Goal: Task Accomplishment & Management: Manage account settings

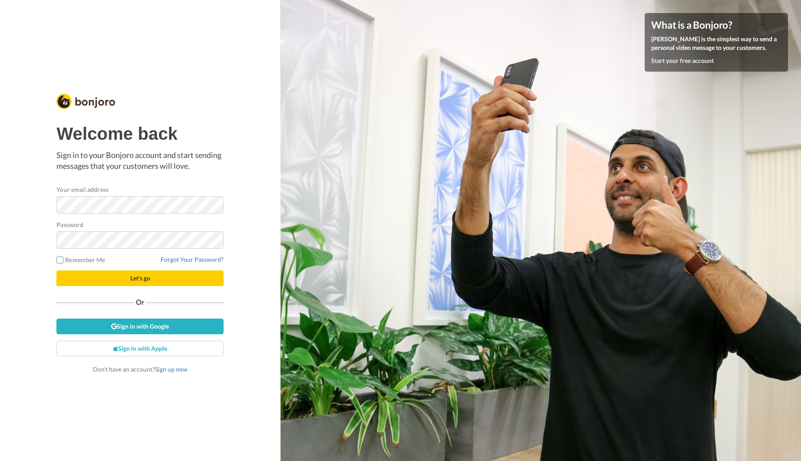
click at [56, 214] on div at bounding box center [56, 214] width 0 height 0
click at [193, 145] on div "Welcome back Sign in to your Bonjoro account and start sending messages that yo…" at bounding box center [139, 148] width 167 height 48
click at [192, 263] on link "Forgot Your Password?" at bounding box center [192, 259] width 63 height 7
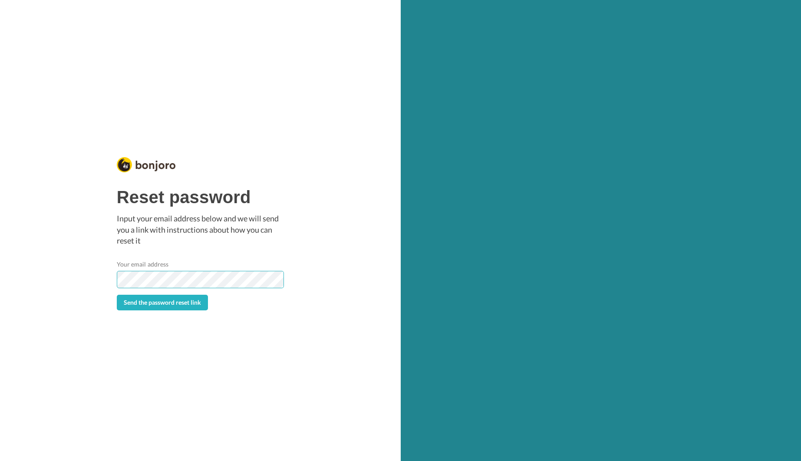
click at [117, 295] on button "Send the password reset link" at bounding box center [162, 303] width 91 height 16
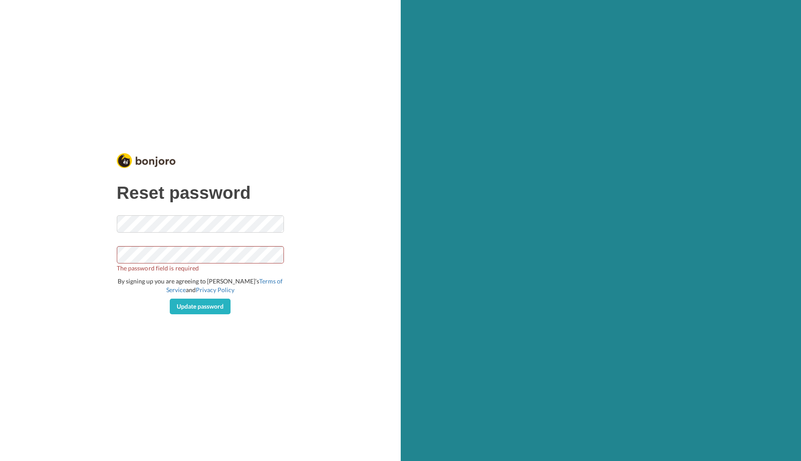
click at [117, 264] on div at bounding box center [117, 264] width 0 height 0
click at [323, 262] on div "Reset password The password field is required By signing up you are agreeing to…" at bounding box center [200, 230] width 401 height 461
click at [202, 264] on span "The password field is required" at bounding box center [200, 268] width 167 height 9
click at [215, 298] on form "Looks Good! By signing up you are agreeing to Bonjoro’s Terms of Service and Pr…" at bounding box center [200, 264] width 167 height 99
click at [214, 307] on span "Update password" at bounding box center [200, 306] width 47 height 7
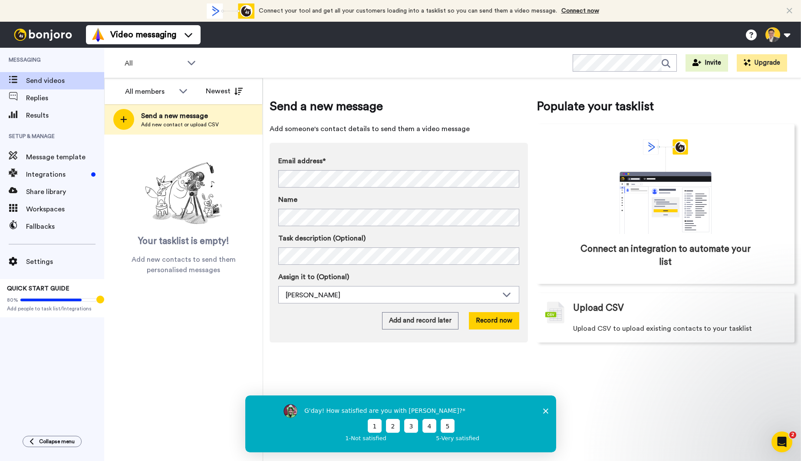
click at [471, 56] on div "All WORKSPACES View all All Thanking Opt In Tasks Thanking Booked Call + Add a …" at bounding box center [452, 63] width 697 height 30
click at [792, 12] on icon at bounding box center [790, 11] width 6 height 9
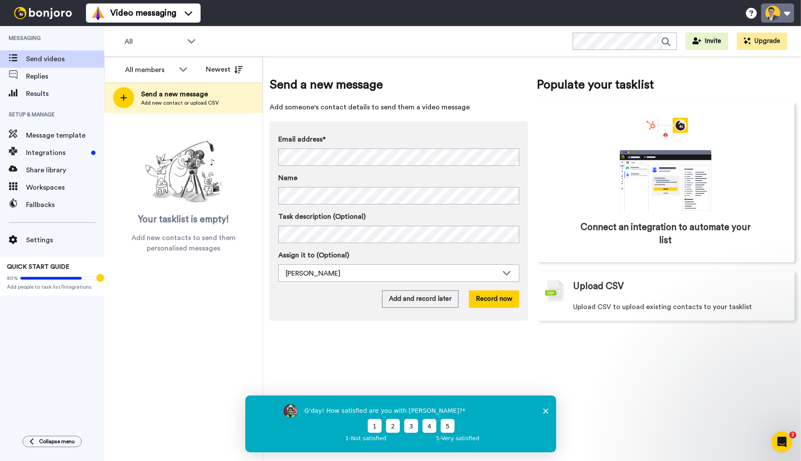
click at [778, 17] on button at bounding box center [777, 12] width 33 height 19
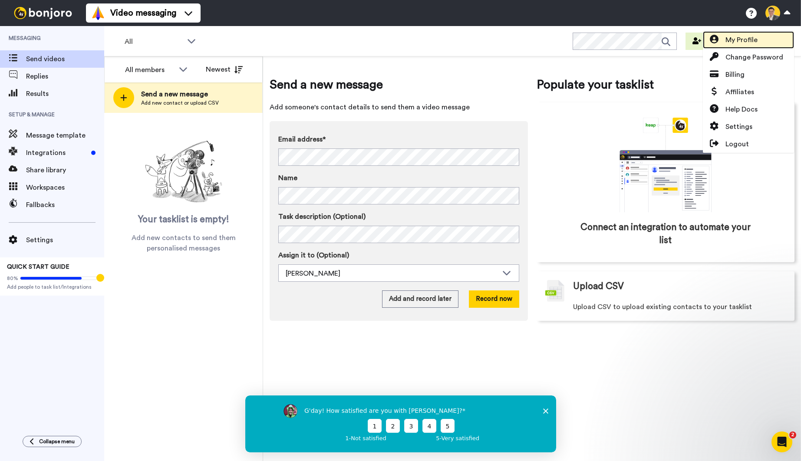
click at [762, 40] on link "My Profile" at bounding box center [748, 39] width 91 height 17
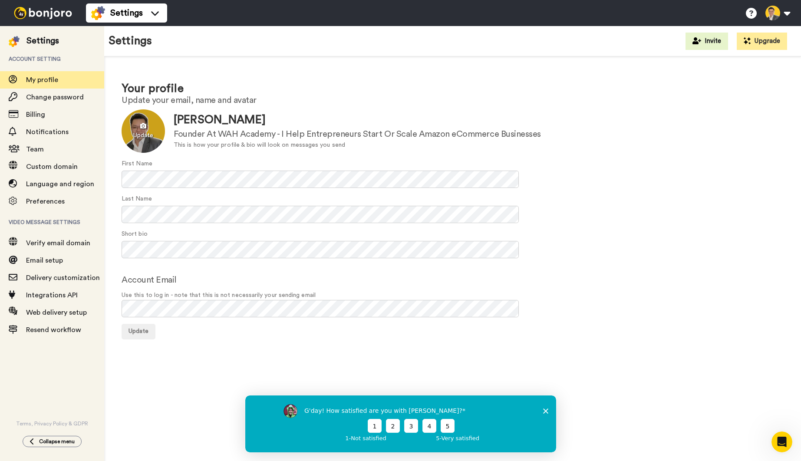
click at [152, 131] on div at bounding box center [143, 130] width 43 height 43
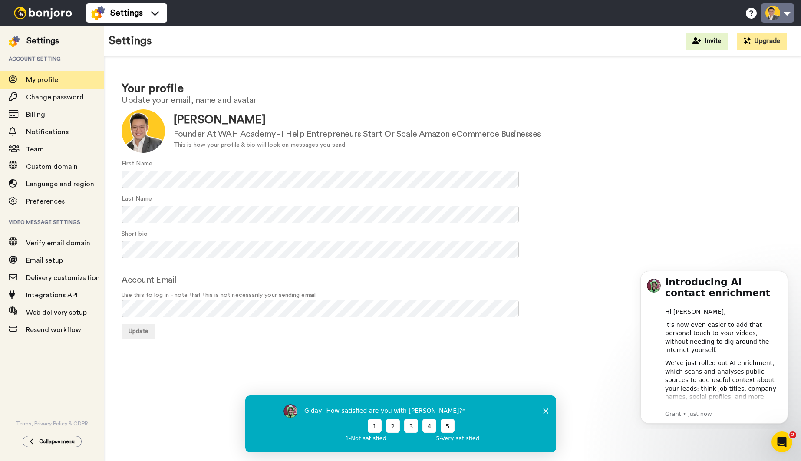
click at [785, 17] on button at bounding box center [777, 12] width 33 height 19
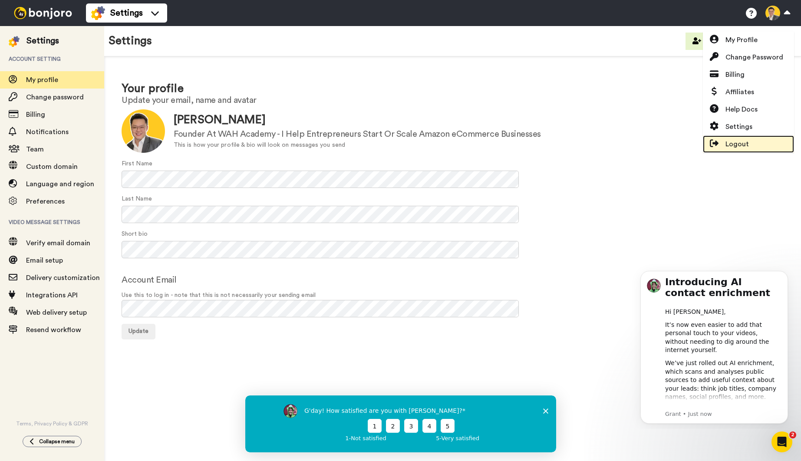
drag, startPoint x: 739, startPoint y: 143, endPoint x: 721, endPoint y: 152, distance: 20.0
click at [739, 143] on span "Logout" at bounding box center [737, 144] width 23 height 10
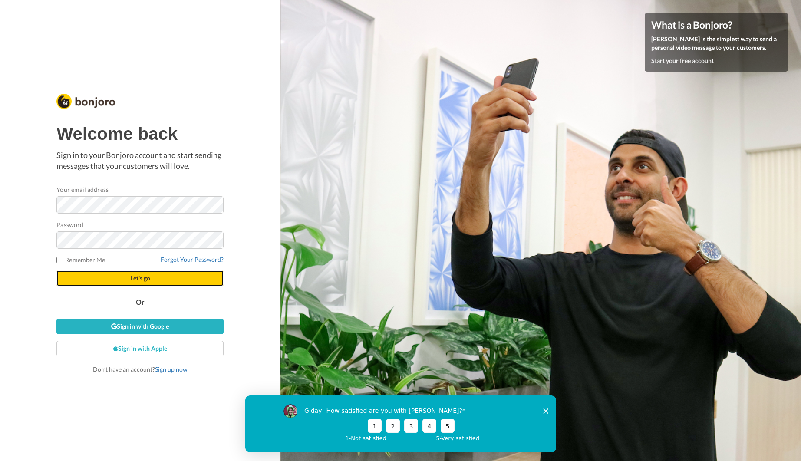
click at [128, 279] on button "Let's go" at bounding box center [139, 279] width 167 height 16
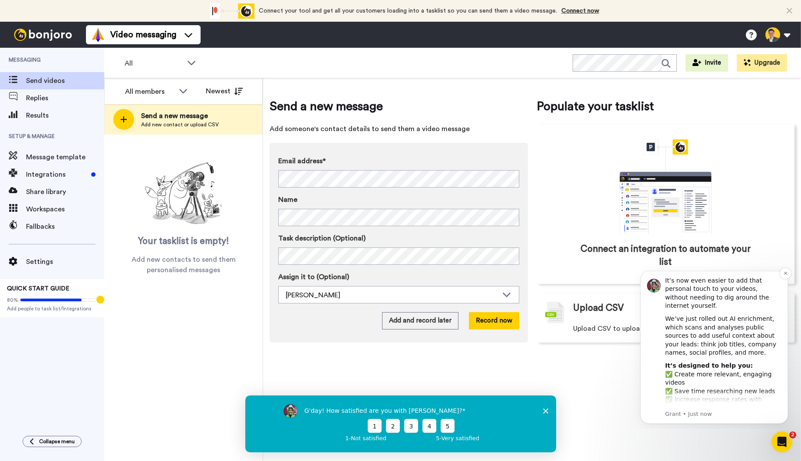
scroll to position [52, 0]
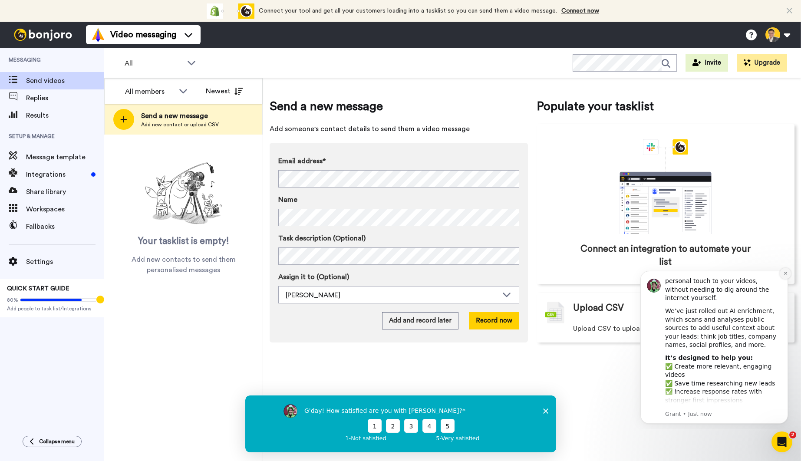
click at [785, 275] on icon "Dismiss notification" at bounding box center [785, 273] width 5 height 5
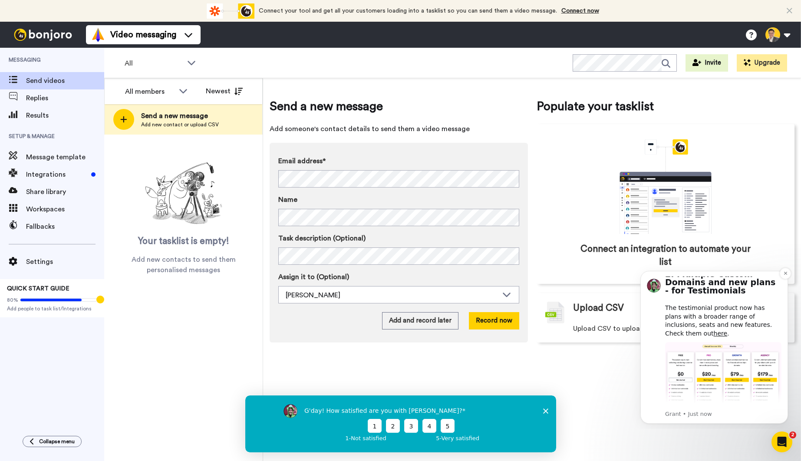
scroll to position [351, 0]
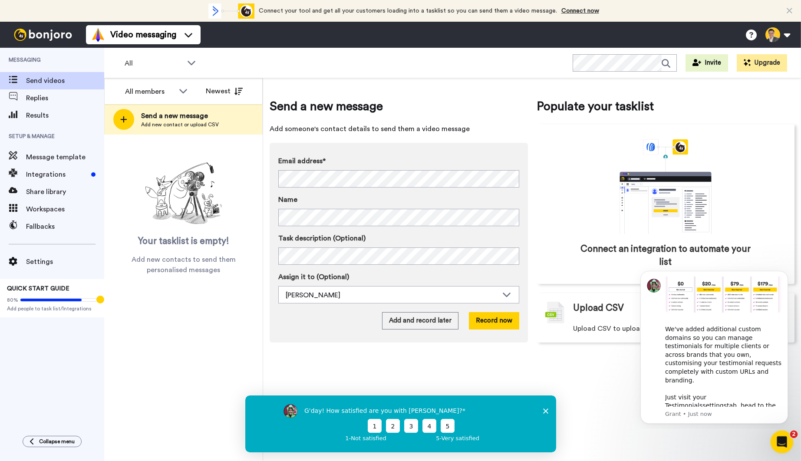
click at [783, 444] on icon "Open Intercom Messenger" at bounding box center [781, 441] width 14 height 14
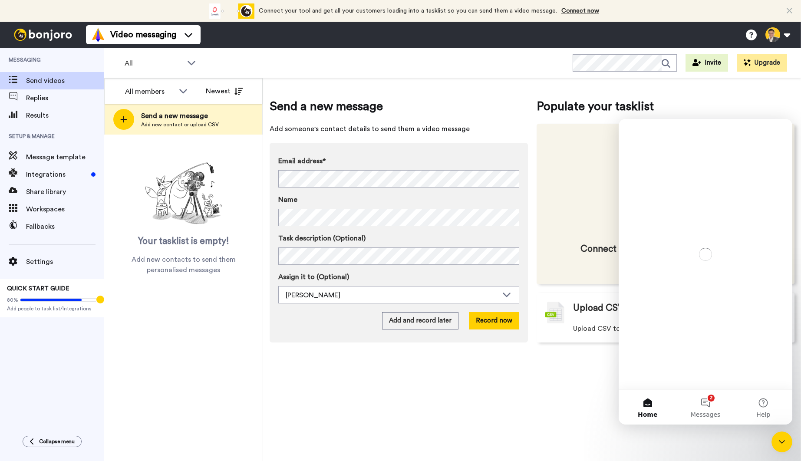
scroll to position [0, 0]
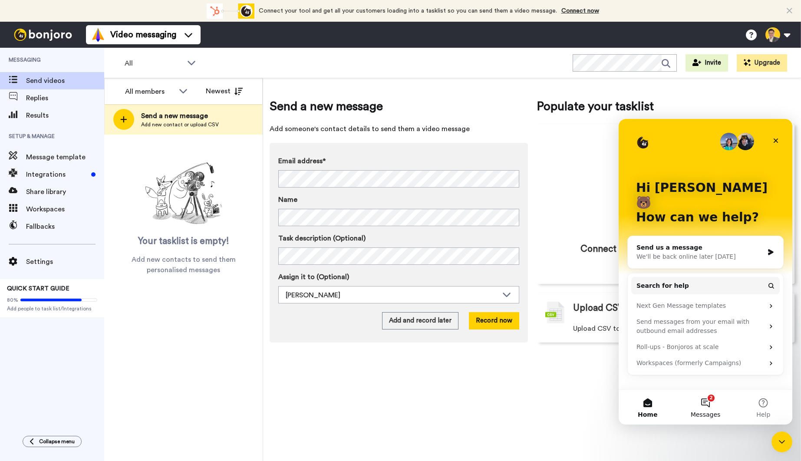
click at [715, 409] on button "2 Messages" at bounding box center [706, 407] width 58 height 35
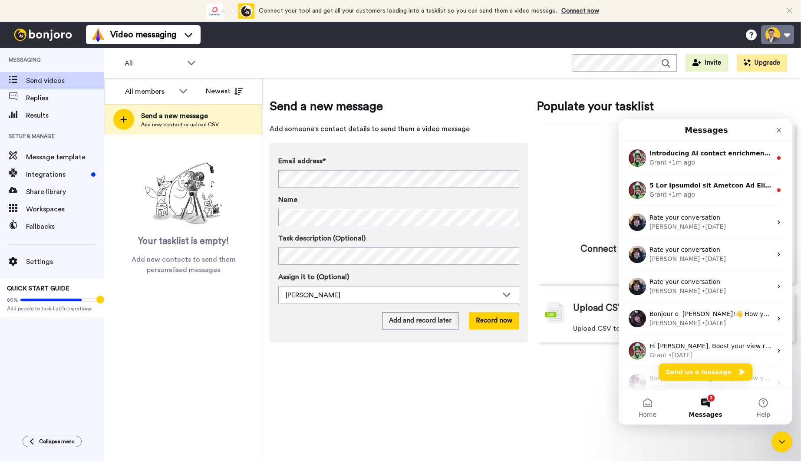
click at [785, 36] on button at bounding box center [777, 34] width 33 height 19
click at [764, 60] on link "My Profile" at bounding box center [748, 61] width 91 height 17
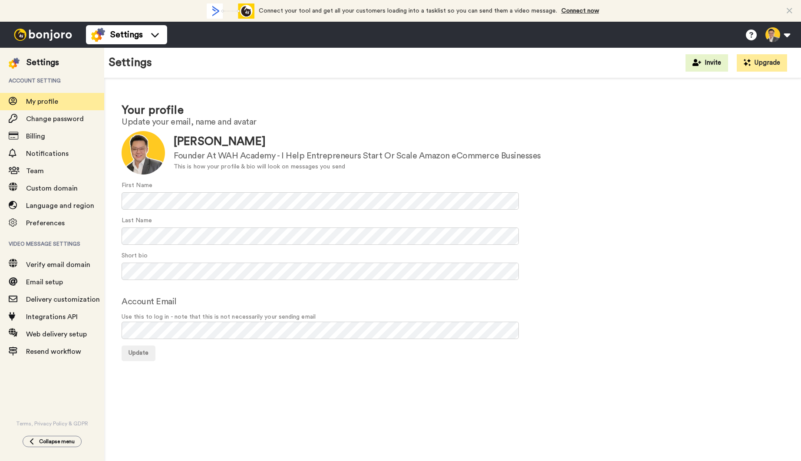
click at [150, 146] on div at bounding box center [143, 152] width 43 height 43
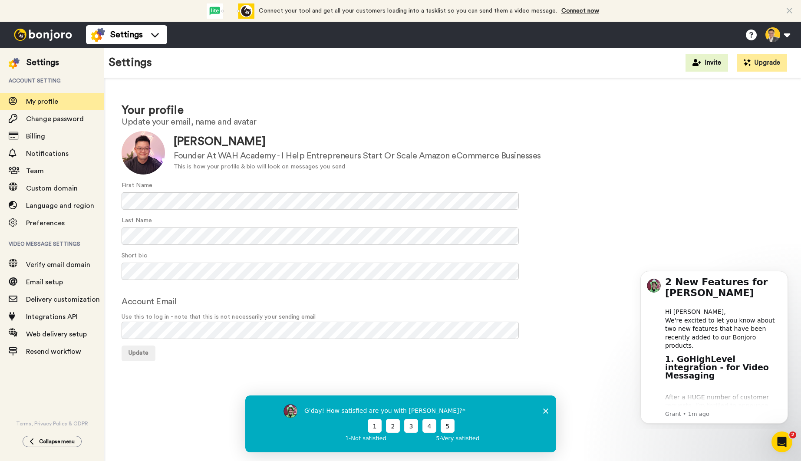
click at [469, 136] on div "[PERSON_NAME]" at bounding box center [357, 142] width 367 height 16
click at [504, 134] on div "[PERSON_NAME]" at bounding box center [357, 142] width 367 height 16
click at [135, 356] on span "Update" at bounding box center [139, 353] width 20 height 6
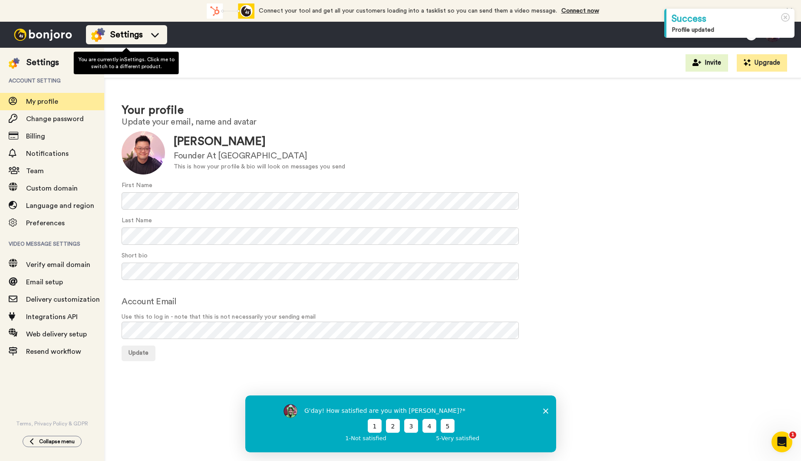
click at [125, 32] on span "Settings" at bounding box center [126, 35] width 33 height 12
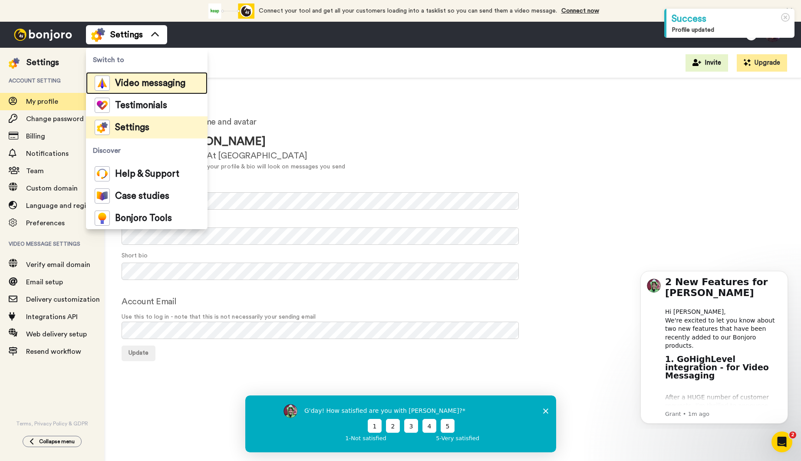
click at [149, 79] on span "Video messaging" at bounding box center [150, 83] width 70 height 9
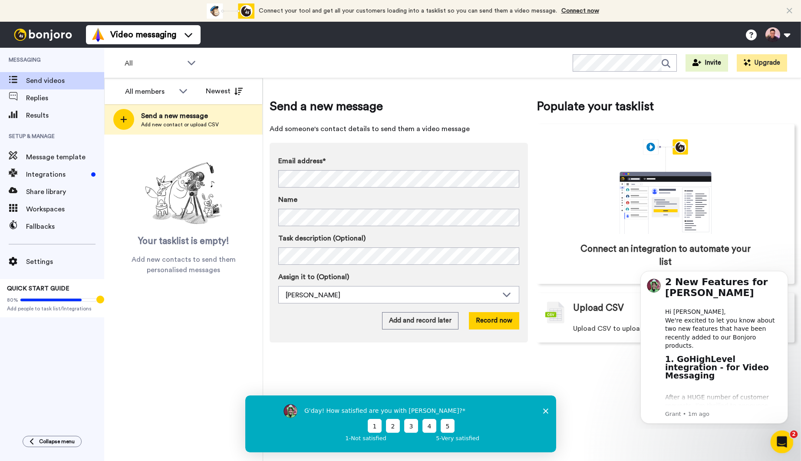
click at [780, 434] on div "Open Intercom Messenger" at bounding box center [781, 440] width 29 height 29
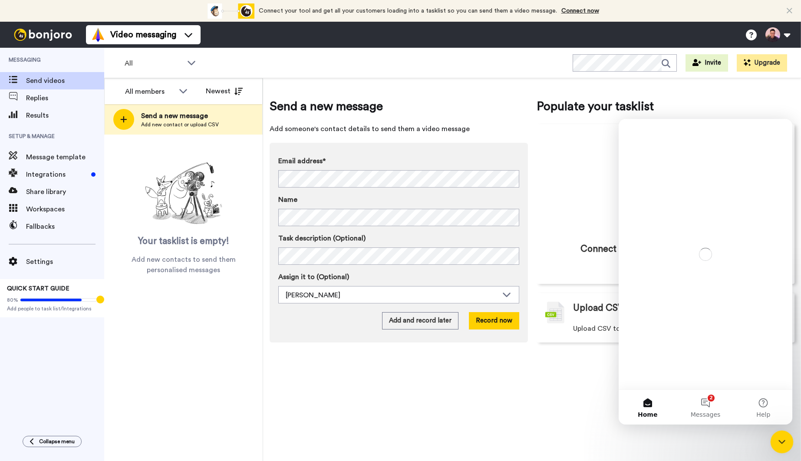
click at [780, 440] on icon "Close Intercom Messenger" at bounding box center [781, 441] width 10 height 10
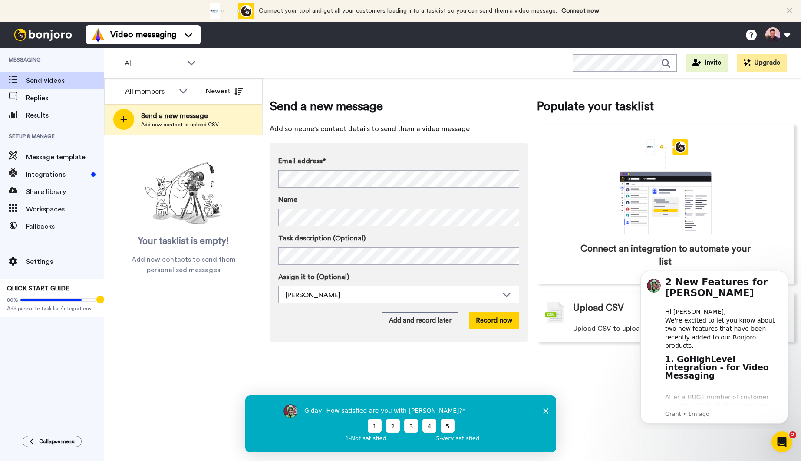
click at [546, 410] on icon "Close survey" at bounding box center [545, 410] width 5 height 5
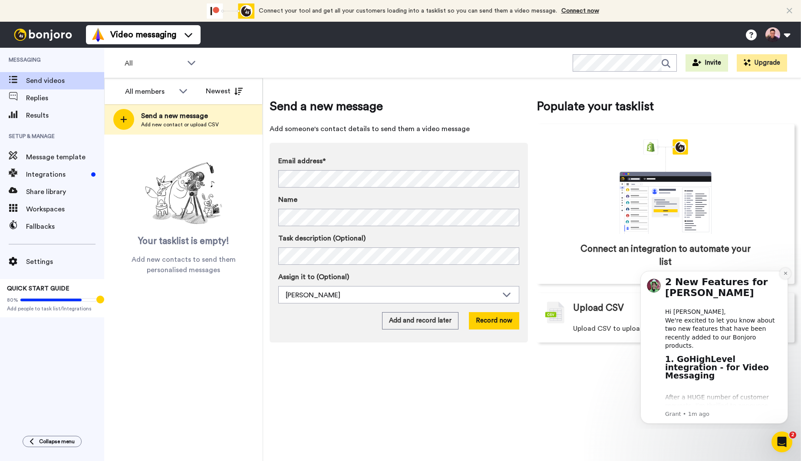
click at [783, 273] on button "Dismiss notification" at bounding box center [785, 273] width 11 height 11
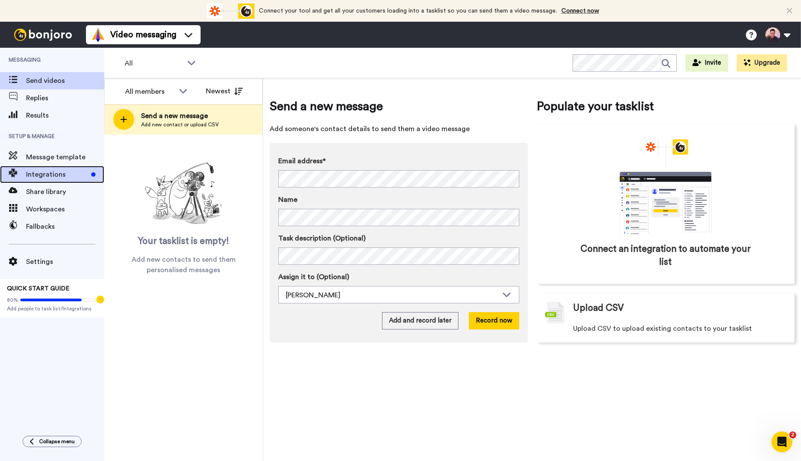
click at [69, 175] on span "Integrations" at bounding box center [57, 174] width 62 height 10
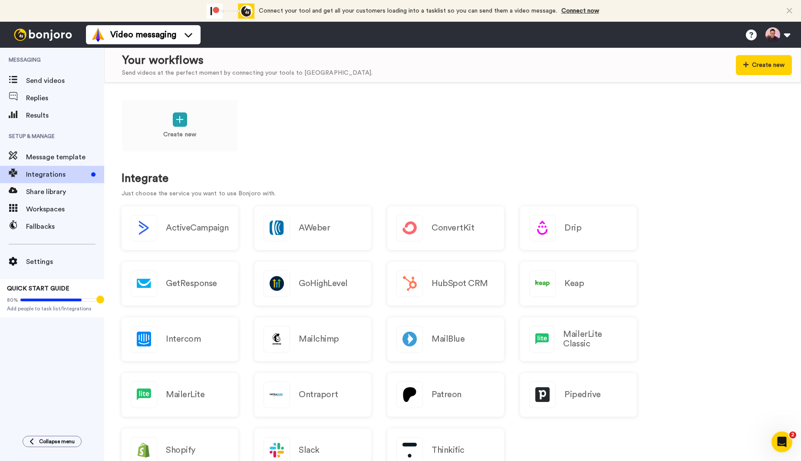
scroll to position [52, 0]
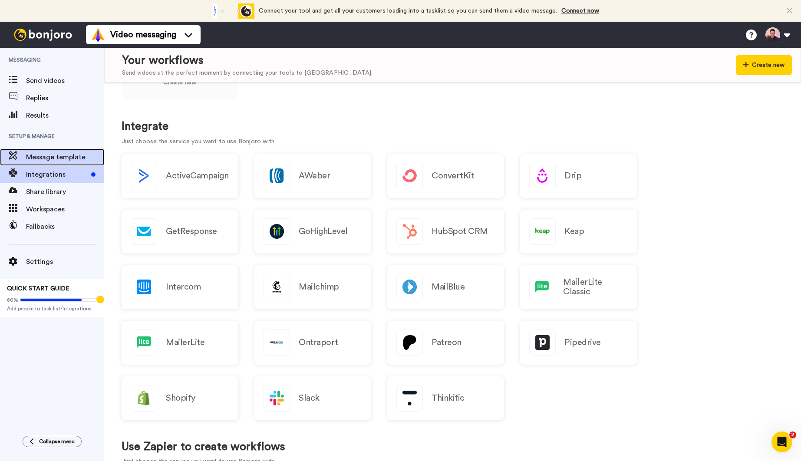
click at [58, 154] on span "Message template" at bounding box center [65, 157] width 78 height 10
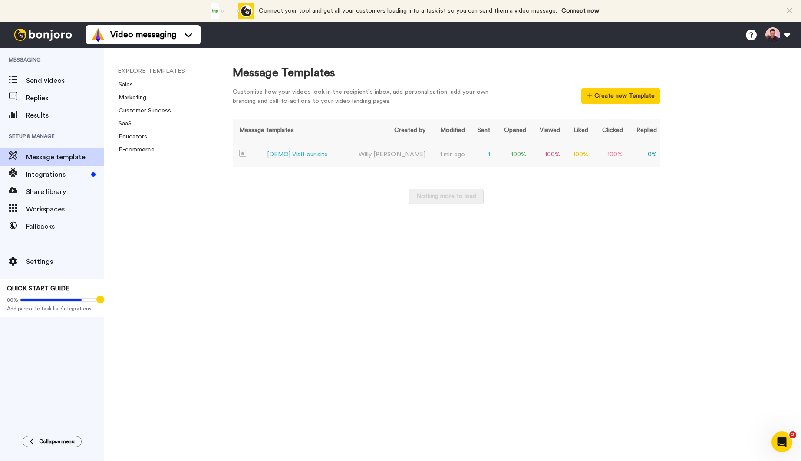
click at [304, 159] on div "[DEMO] Visit our site" at bounding box center [297, 154] width 61 height 9
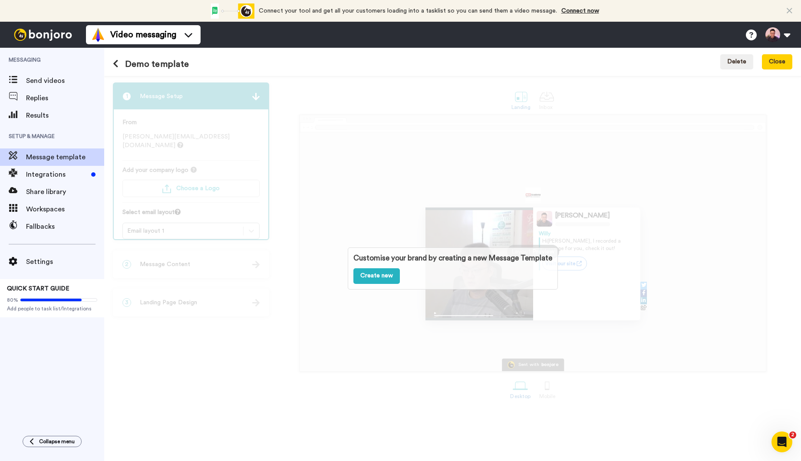
click at [118, 62] on icon at bounding box center [116, 63] width 6 height 9
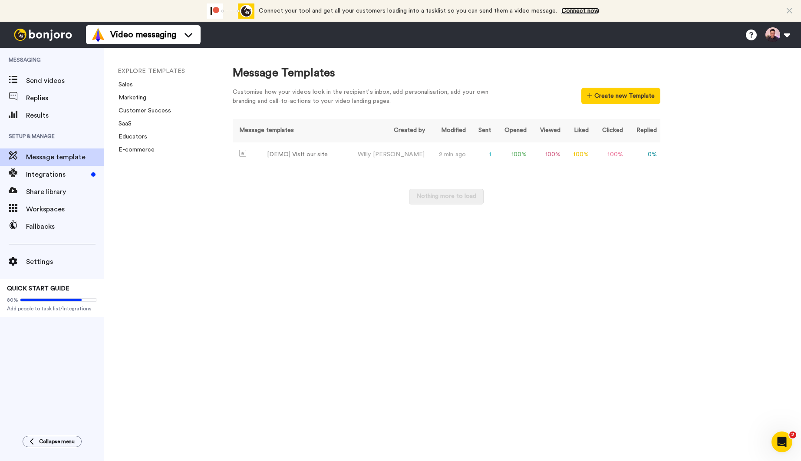
click at [588, 13] on link "Connect now" at bounding box center [581, 11] width 38 height 6
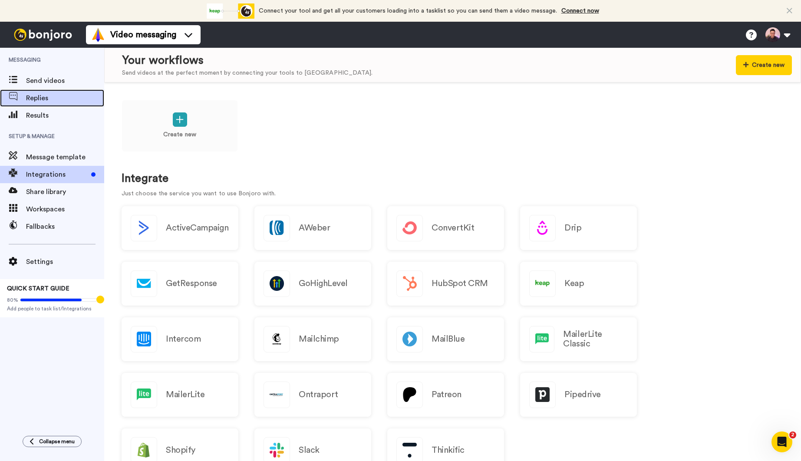
click at [48, 95] on span "Replies" at bounding box center [65, 98] width 78 height 10
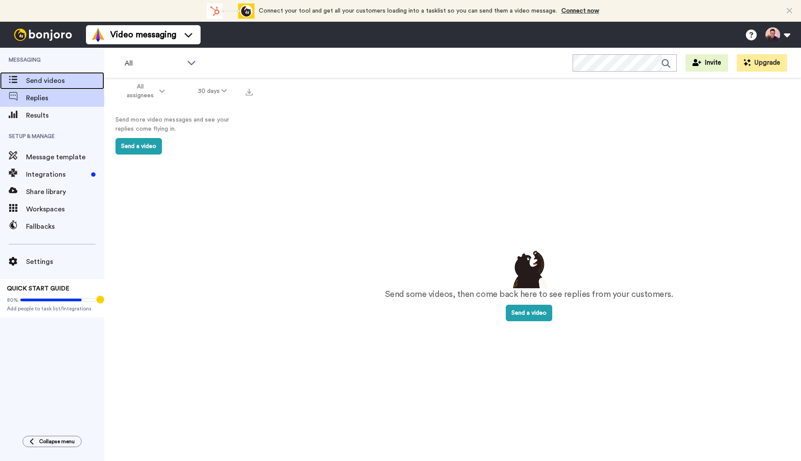
click at [51, 79] on span "Send videos" at bounding box center [65, 81] width 78 height 10
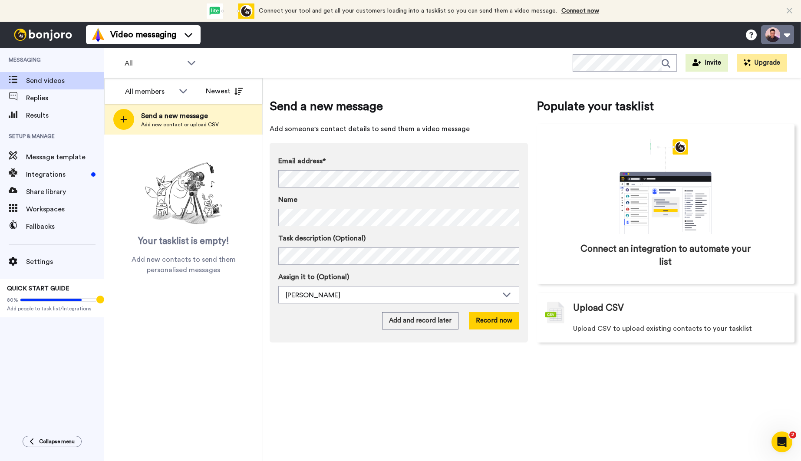
click at [782, 30] on button at bounding box center [777, 34] width 33 height 19
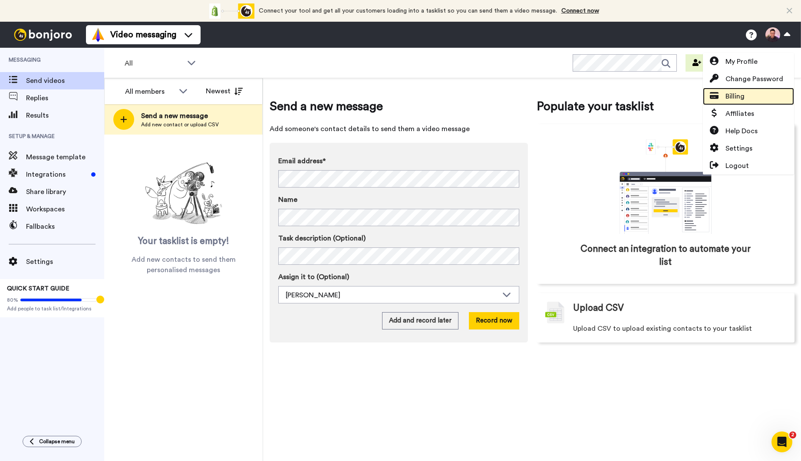
click at [752, 94] on link "Billing" at bounding box center [748, 96] width 91 height 17
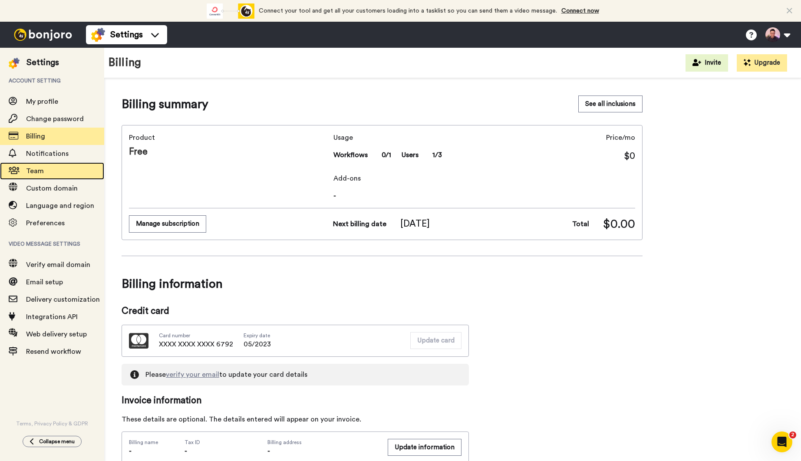
click at [74, 169] on span "Team" at bounding box center [65, 171] width 78 height 10
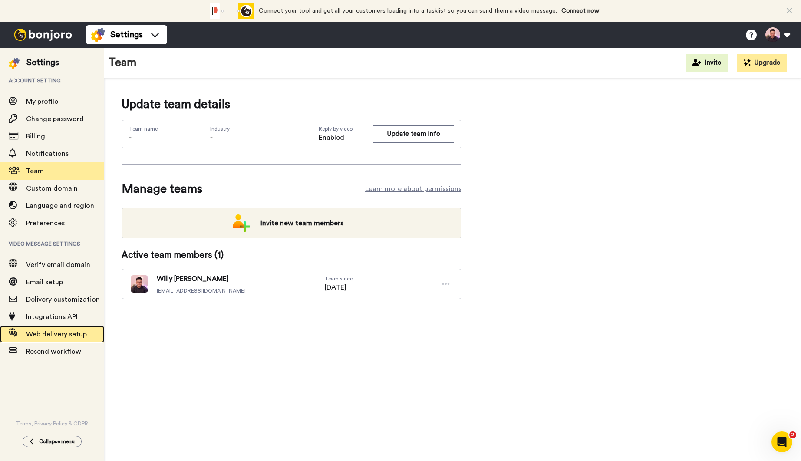
click at [76, 331] on span "Web delivery setup" at bounding box center [56, 334] width 61 height 7
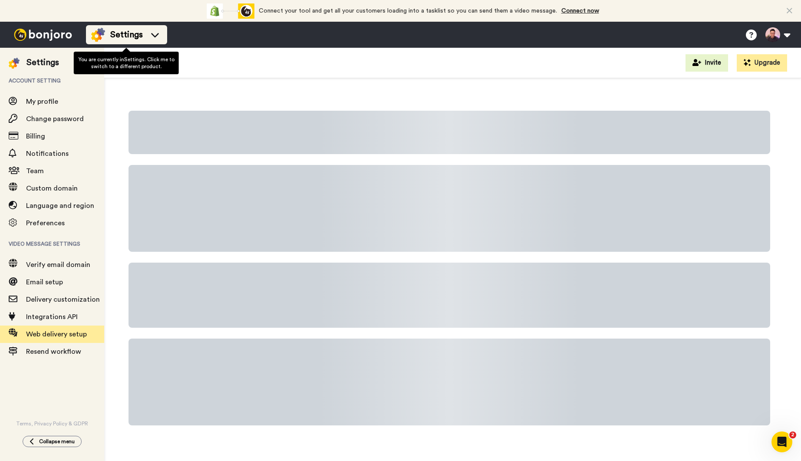
click at [149, 43] on li "Settings" at bounding box center [126, 34] width 81 height 19
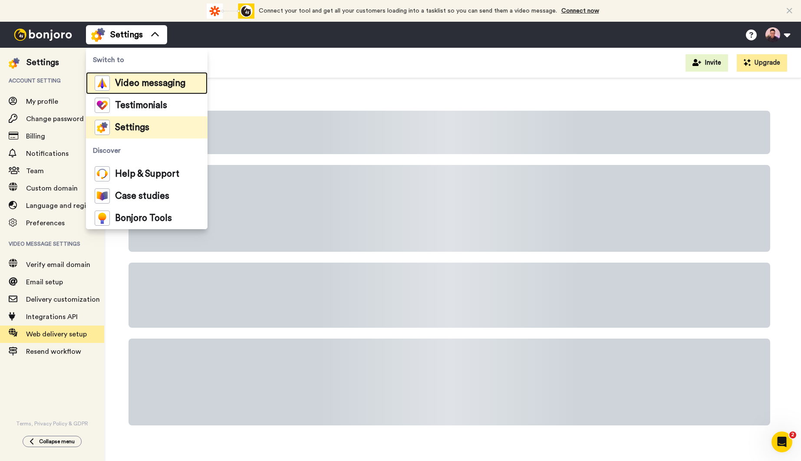
click at [152, 83] on span "Video messaging" at bounding box center [150, 83] width 70 height 9
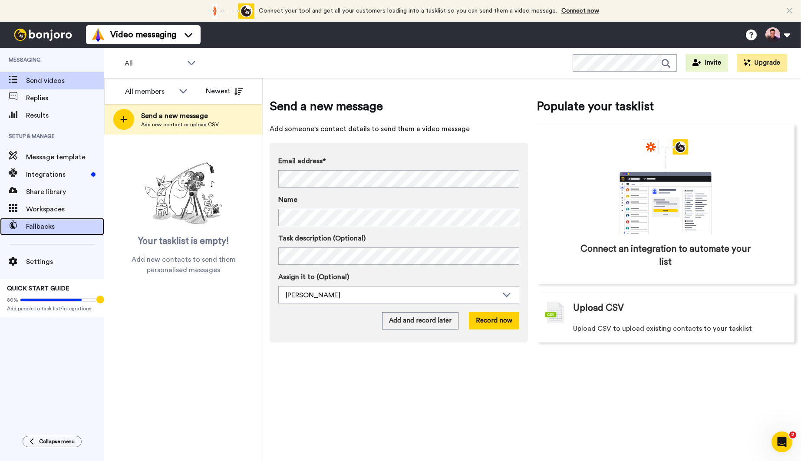
click at [58, 228] on span "Fallbacks" at bounding box center [65, 226] width 78 height 10
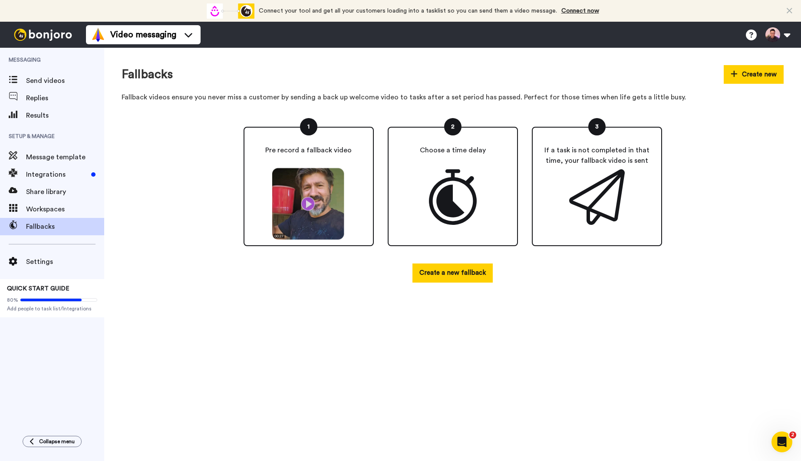
click at [319, 209] on img at bounding box center [308, 204] width 80 height 73
click at [307, 207] on img at bounding box center [308, 204] width 80 height 73
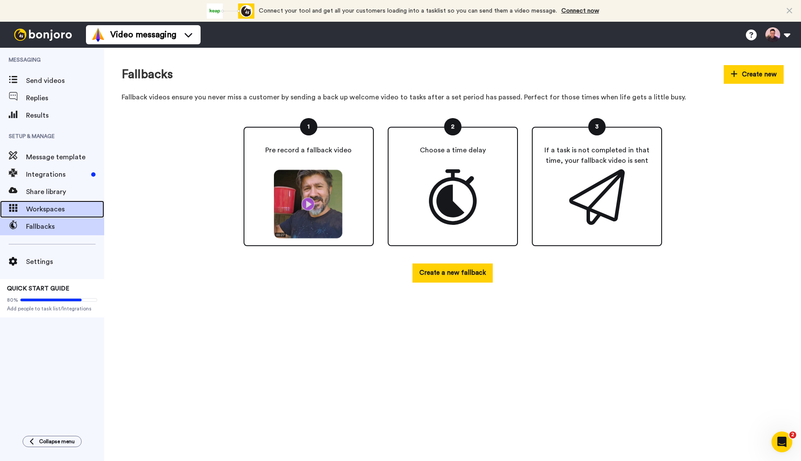
click at [55, 211] on span "Workspaces" at bounding box center [65, 209] width 78 height 10
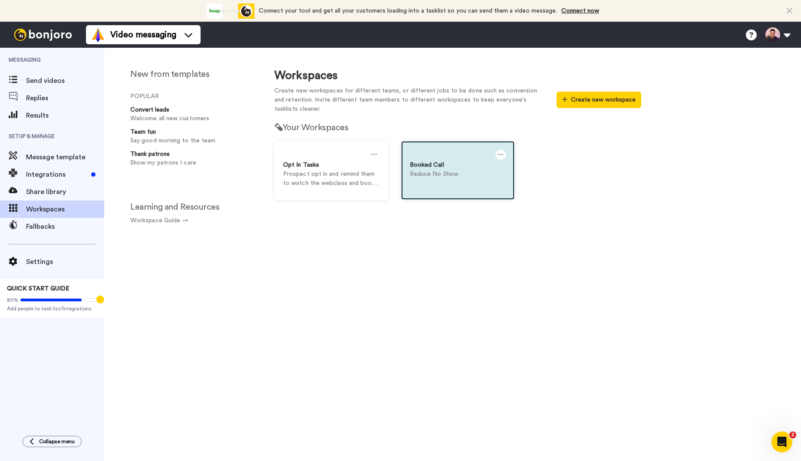
click at [440, 175] on p "Reduce No Show" at bounding box center [458, 174] width 96 height 9
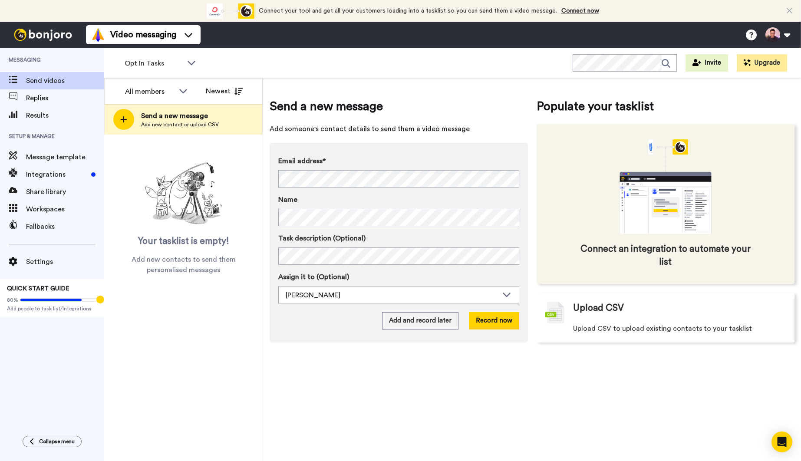
drag, startPoint x: 601, startPoint y: 198, endPoint x: 597, endPoint y: 192, distance: 7.6
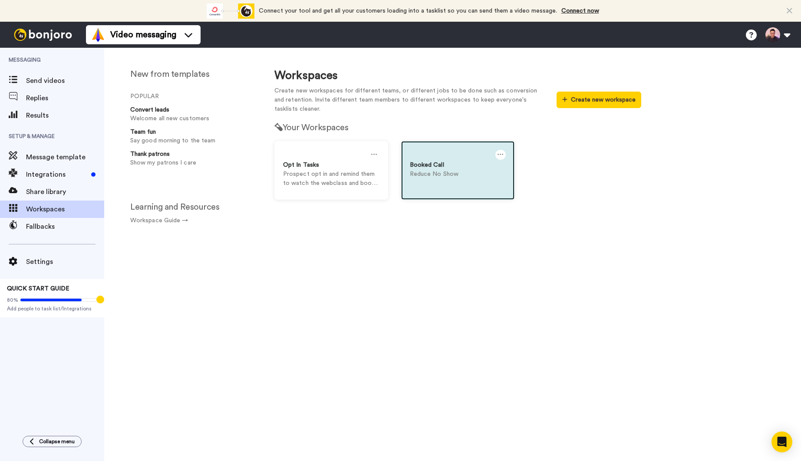
click at [500, 153] on icon at bounding box center [501, 155] width 6 height 10
click at [501, 154] on icon at bounding box center [501, 155] width 6 height 10
click at [463, 175] on div "Delete" at bounding box center [461, 175] width 77 height 17
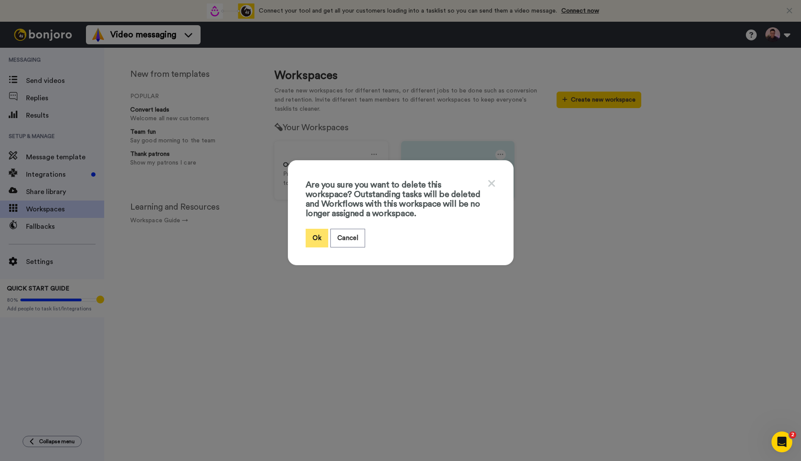
click at [316, 234] on button "Ok" at bounding box center [317, 238] width 23 height 19
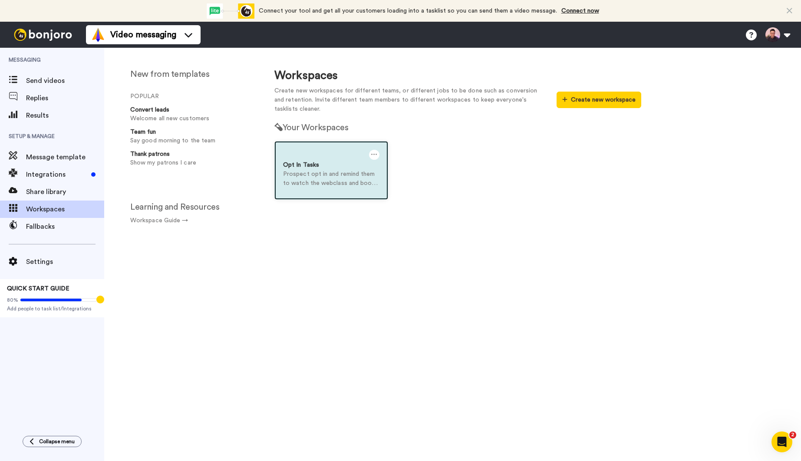
click at [373, 154] on icon at bounding box center [374, 155] width 6 height 10
click at [374, 155] on icon at bounding box center [374, 155] width 6 height 10
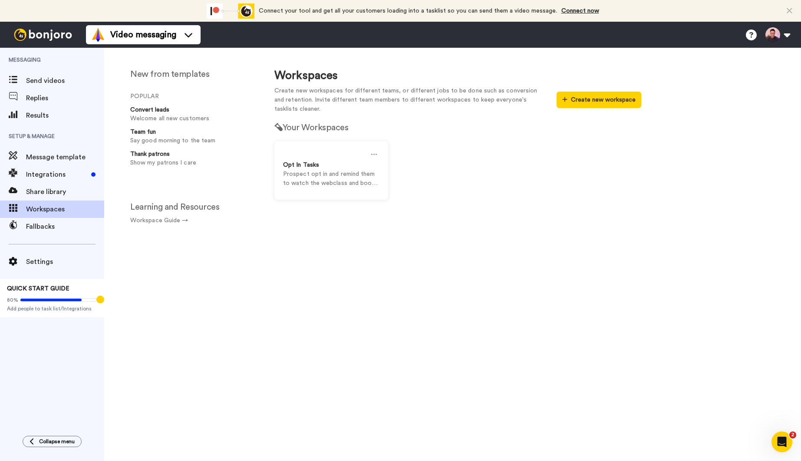
click at [482, 169] on div "Opt In Tasks Prospect opt in and remind them to watch the webclass and book call" at bounding box center [458, 177] width 380 height 72
click at [75, 191] on span "Share library" at bounding box center [65, 192] width 78 height 10
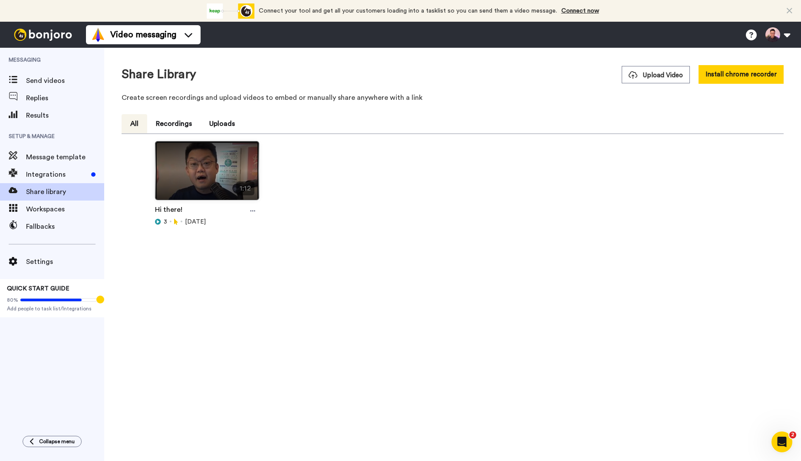
click at [206, 170] on img at bounding box center [206, 175] width 103 height 66
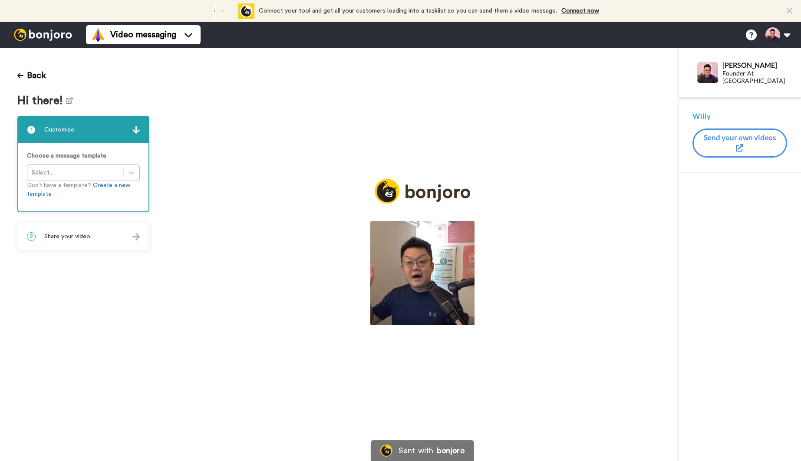
click at [432, 280] on icon "Play/Pause" at bounding box center [422, 274] width 23 height 41
click at [216, 341] on div "Play/Pause 0:00 / 1:12" at bounding box center [423, 260] width 512 height 162
drag, startPoint x: 394, startPoint y: 281, endPoint x: 465, endPoint y: 276, distance: 71.0
click at [394, 281] on video at bounding box center [422, 273] width 104 height 104
click at [467, 316] on img at bounding box center [462, 311] width 9 height 9
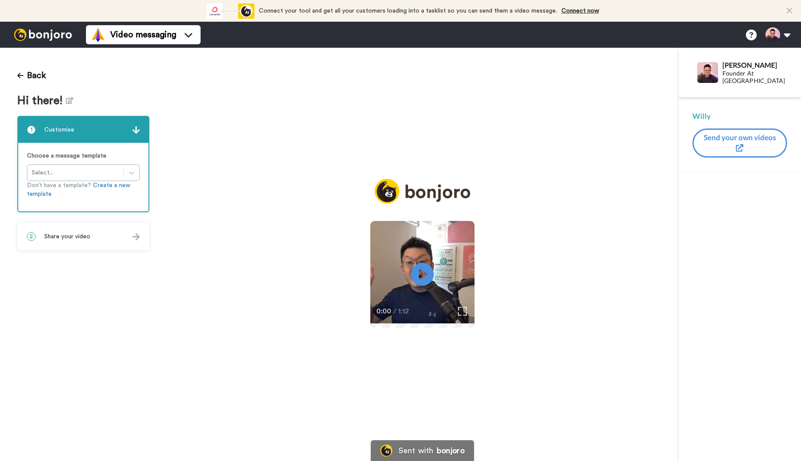
click at [427, 271] on icon at bounding box center [422, 274] width 23 height 23
click at [370, 307] on video at bounding box center [422, 273] width 104 height 104
click at [406, 274] on video at bounding box center [422, 273] width 104 height 104
click at [475, 284] on video at bounding box center [422, 273] width 104 height 104
click at [475, 269] on video at bounding box center [422, 273] width 104 height 104
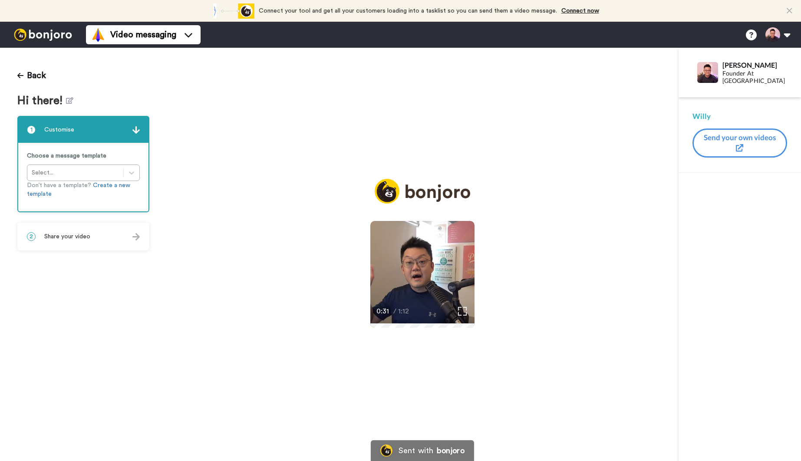
click at [475, 270] on video at bounding box center [422, 273] width 104 height 104
click at [248, 341] on div "Play/Pause 0:31 / 1:12" at bounding box center [423, 260] width 512 height 162
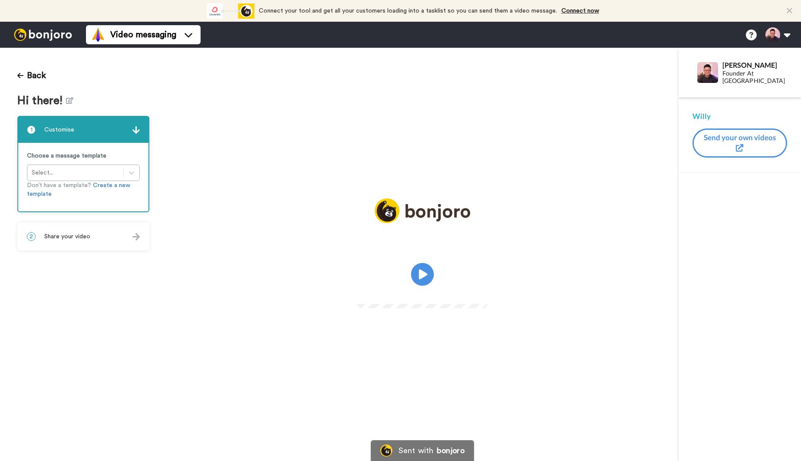
click at [428, 277] on icon at bounding box center [422, 274] width 23 height 23
click at [487, 284] on video at bounding box center [422, 273] width 130 height 65
click at [29, 76] on button "Back" at bounding box center [31, 75] width 29 height 21
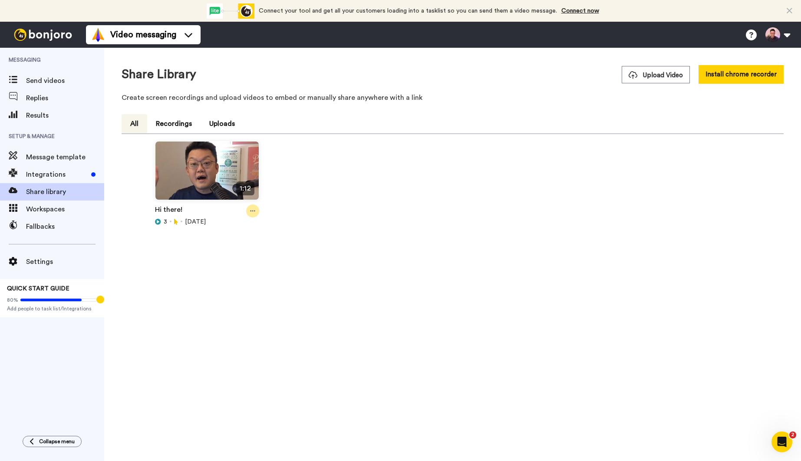
click at [253, 210] on icon at bounding box center [252, 211] width 5 height 6
click at [241, 290] on div "Delete" at bounding box center [235, 289] width 52 height 9
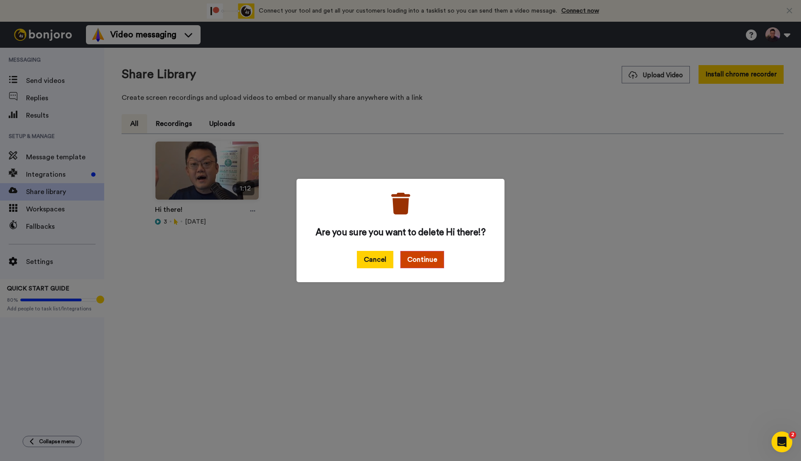
click at [369, 262] on button "Cancel" at bounding box center [375, 259] width 36 height 17
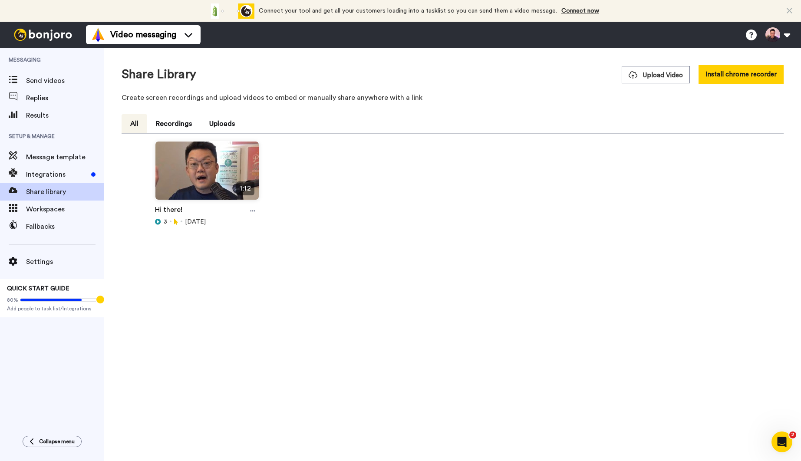
click at [340, 155] on div "1:12 Hi there! 3 [DATE]" at bounding box center [452, 198] width 655 height 114
click at [68, 178] on span "Integrations" at bounding box center [57, 174] width 62 height 10
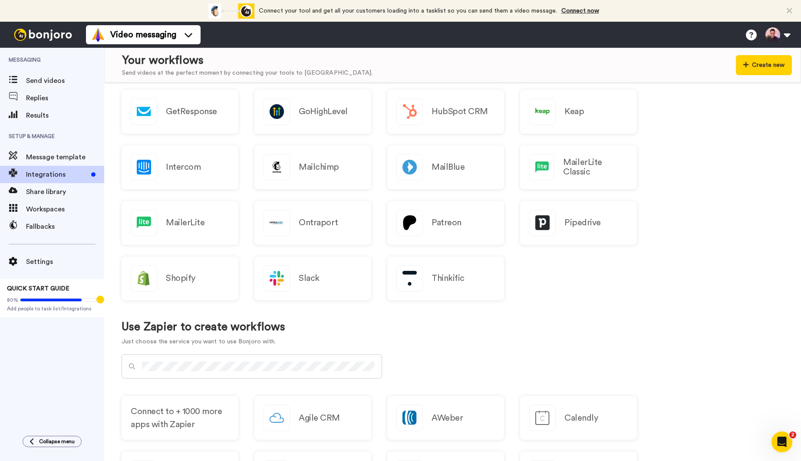
scroll to position [68, 0]
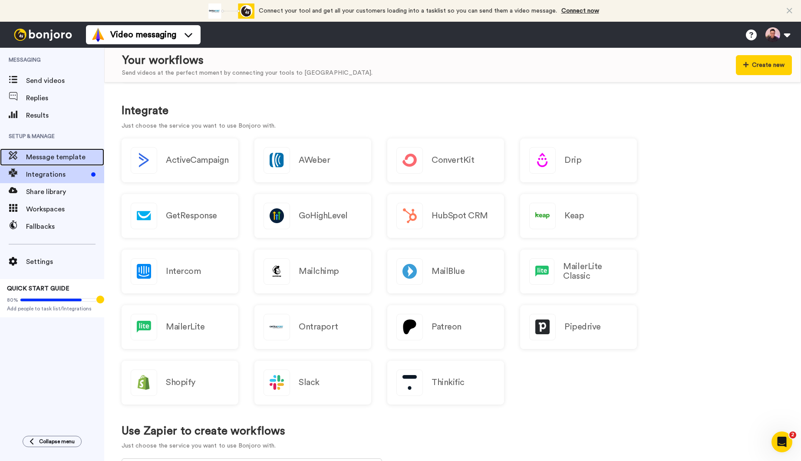
click at [41, 157] on span "Message template" at bounding box center [65, 157] width 78 height 10
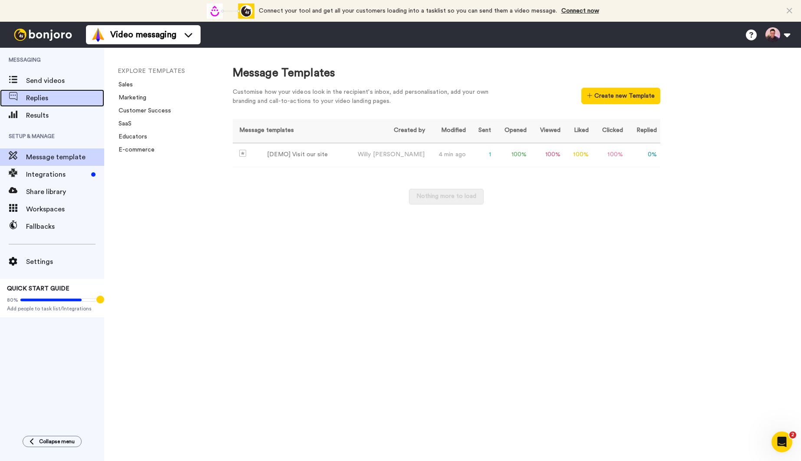
click at [54, 97] on span "Replies" at bounding box center [65, 98] width 78 height 10
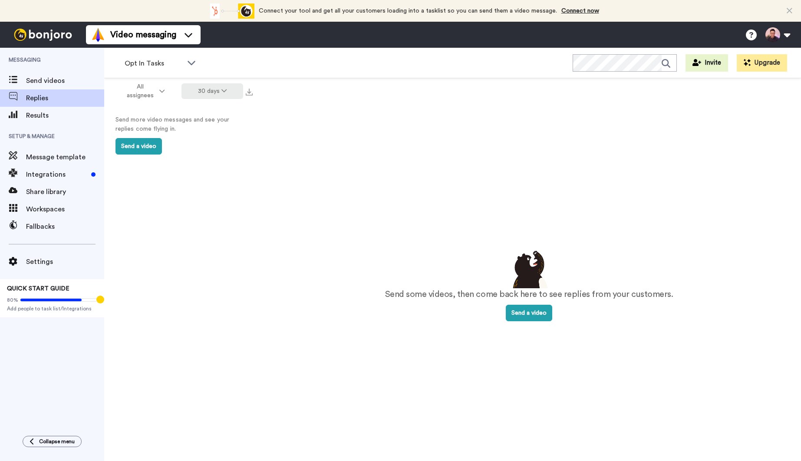
click at [223, 90] on icon at bounding box center [223, 91] width 5 height 6
click at [215, 218] on li "All time" at bounding box center [213, 219] width 61 height 16
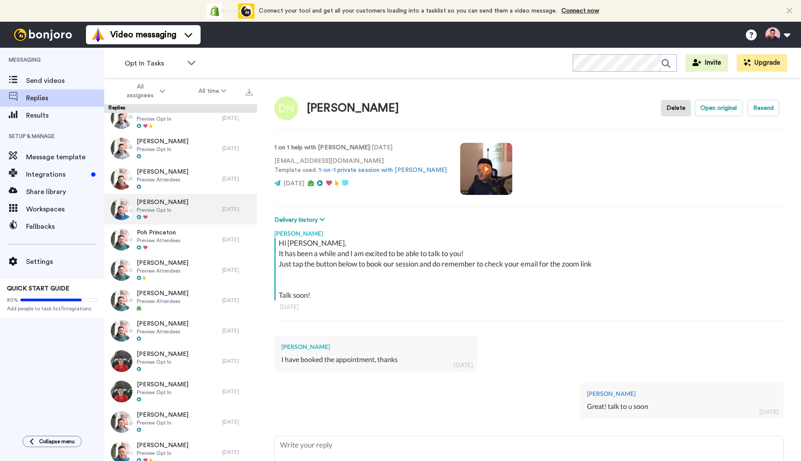
scroll to position [133, 0]
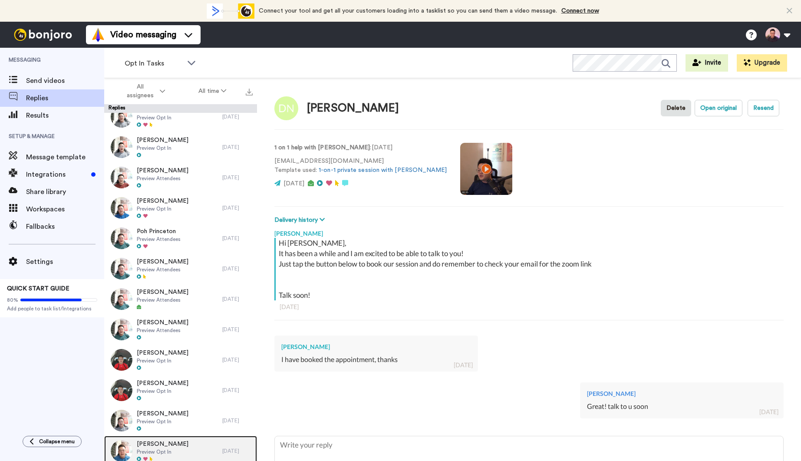
click at [192, 442] on div "[PERSON_NAME] Preview Opt In" at bounding box center [163, 451] width 118 height 30
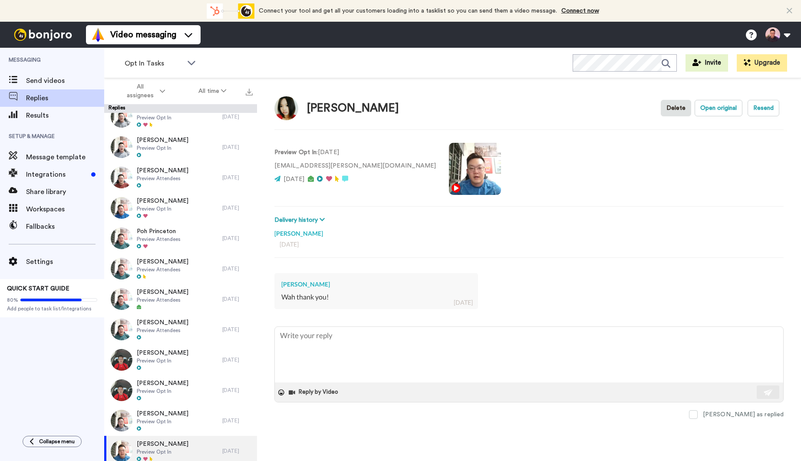
click at [449, 173] on video at bounding box center [475, 169] width 52 height 52
click at [449, 169] on video at bounding box center [475, 169] width 52 height 52
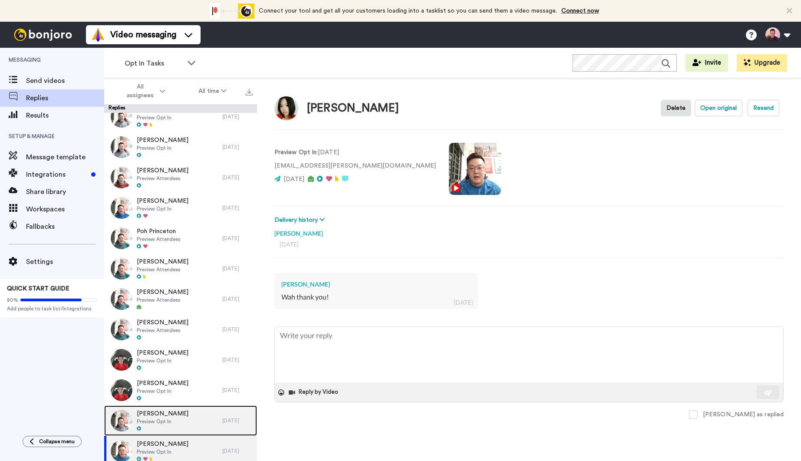
click at [181, 415] on div "[PERSON_NAME] Preview Opt In" at bounding box center [163, 421] width 118 height 30
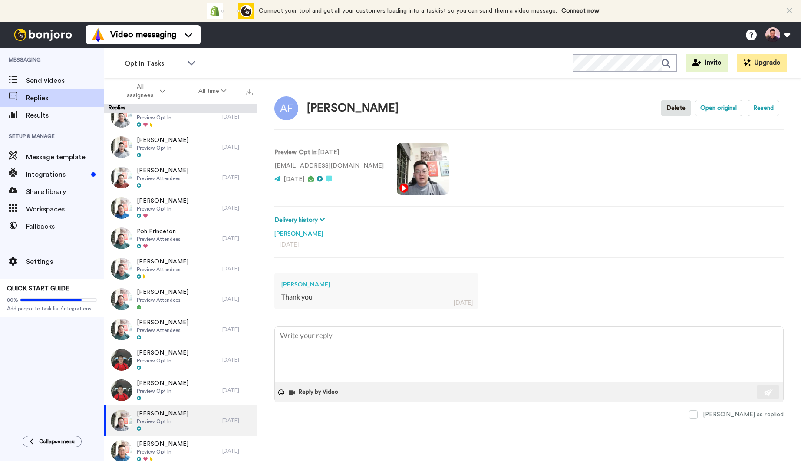
click at [397, 172] on video at bounding box center [423, 169] width 52 height 52
click at [399, 164] on video at bounding box center [423, 169] width 52 height 52
click at [723, 111] on button "Open original" at bounding box center [719, 108] width 48 height 17
click at [184, 359] on span "Preview Opt In" at bounding box center [163, 360] width 52 height 7
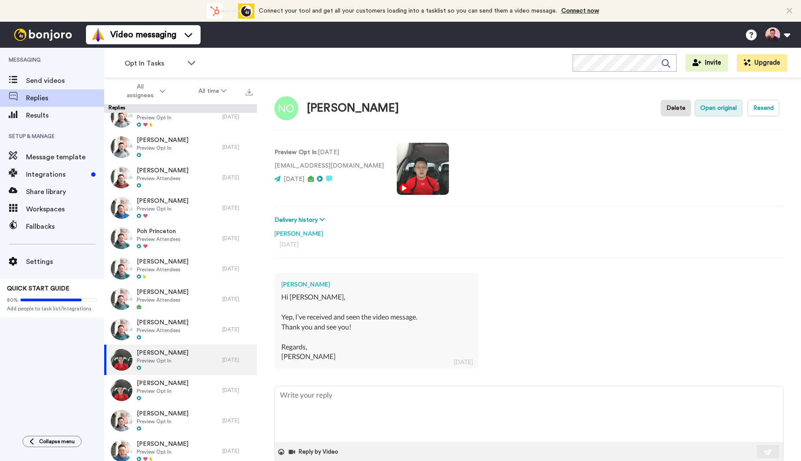
click at [725, 106] on button "Open original" at bounding box center [719, 108] width 48 height 17
click at [570, 192] on div "Preview Opt In : [DATE] [EMAIL_ADDRESS][DOMAIN_NAME] [DATE]" at bounding box center [528, 168] width 509 height 59
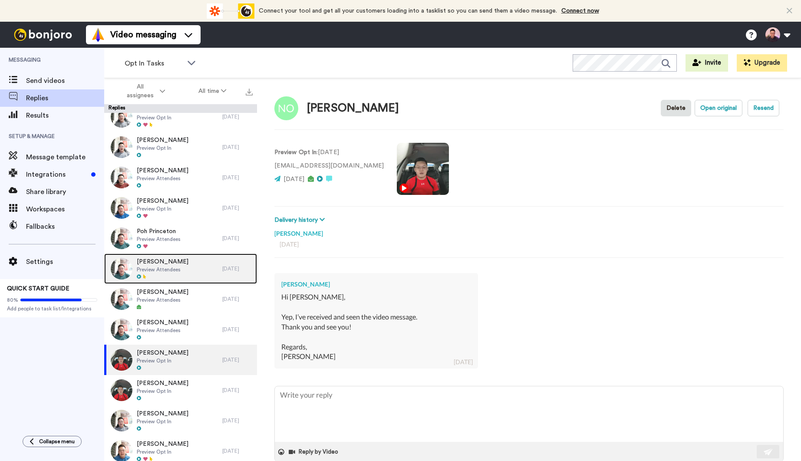
click at [180, 267] on span "Preview Attendees" at bounding box center [163, 269] width 52 height 7
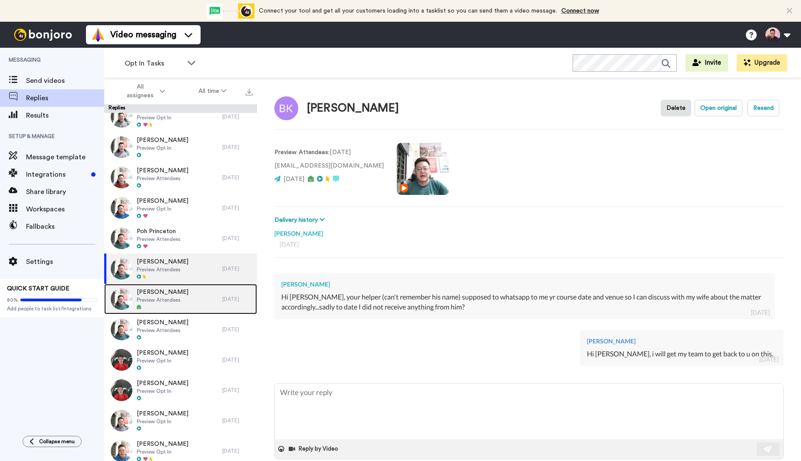
click at [172, 295] on span "[PERSON_NAME]" at bounding box center [163, 292] width 52 height 9
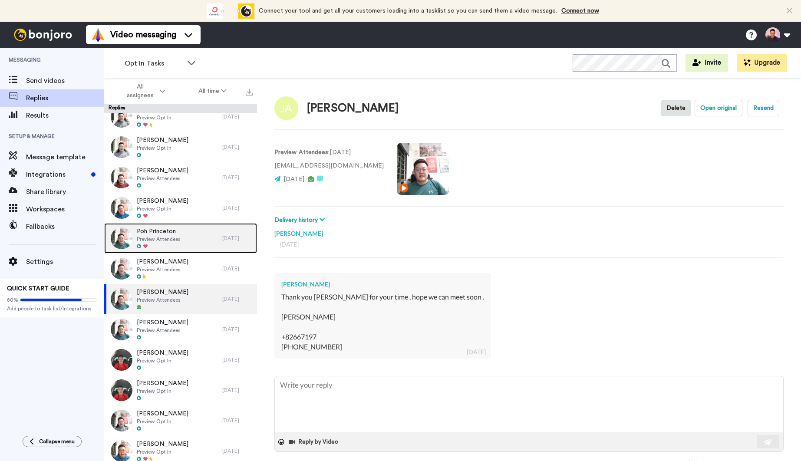
click at [177, 246] on div at bounding box center [159, 247] width 44 height 6
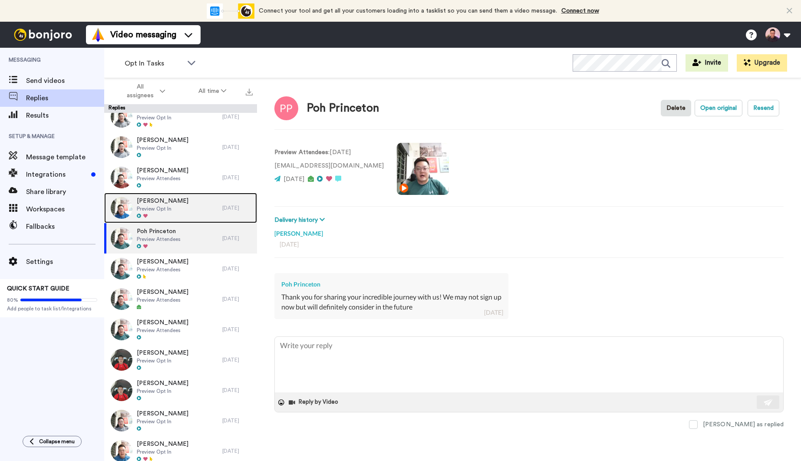
click at [187, 218] on div "Sarah Preview Opt In" at bounding box center [163, 208] width 118 height 30
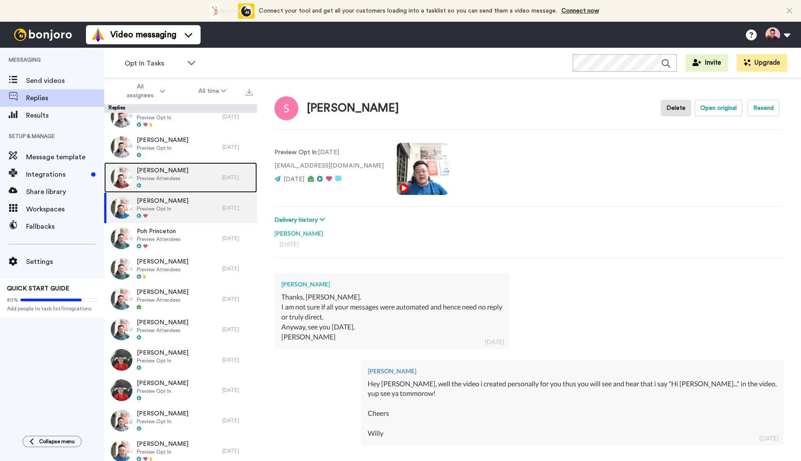
click at [194, 169] on div "Joel Tan Preview Attendees" at bounding box center [163, 177] width 118 height 30
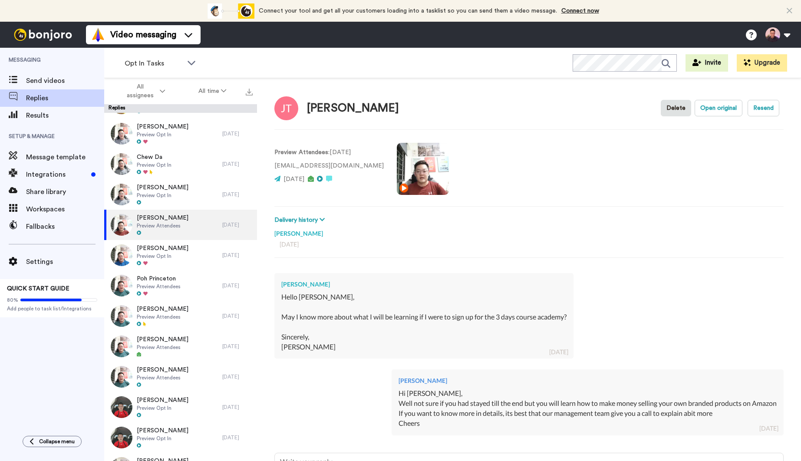
scroll to position [81, 0]
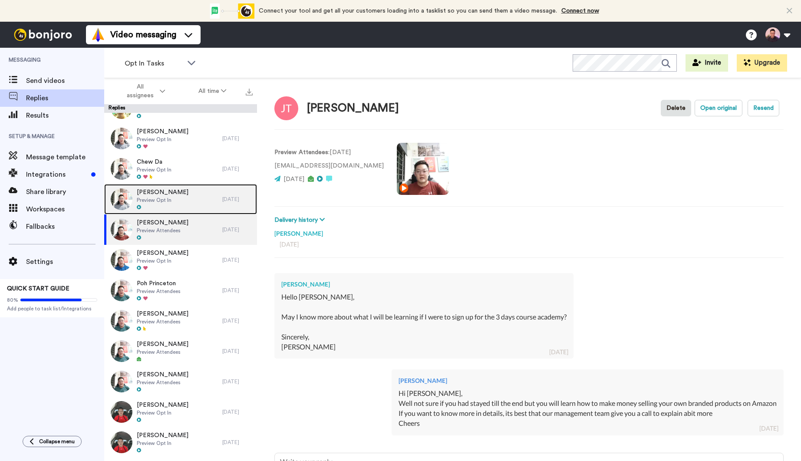
click at [189, 209] on div "Linshu Han Preview Opt In" at bounding box center [163, 199] width 118 height 30
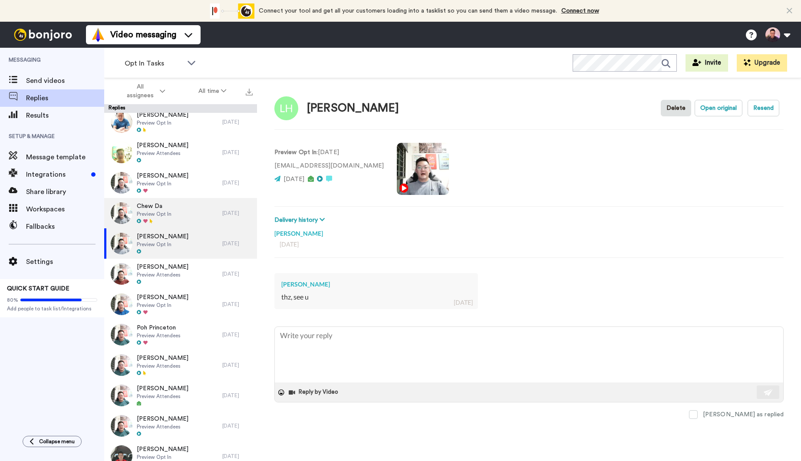
scroll to position [29, 0]
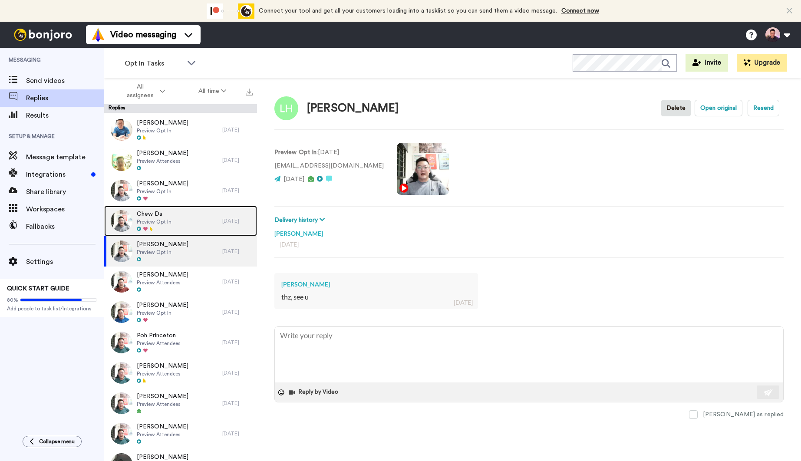
click at [178, 222] on div "Chew Da Preview Opt In" at bounding box center [163, 221] width 118 height 30
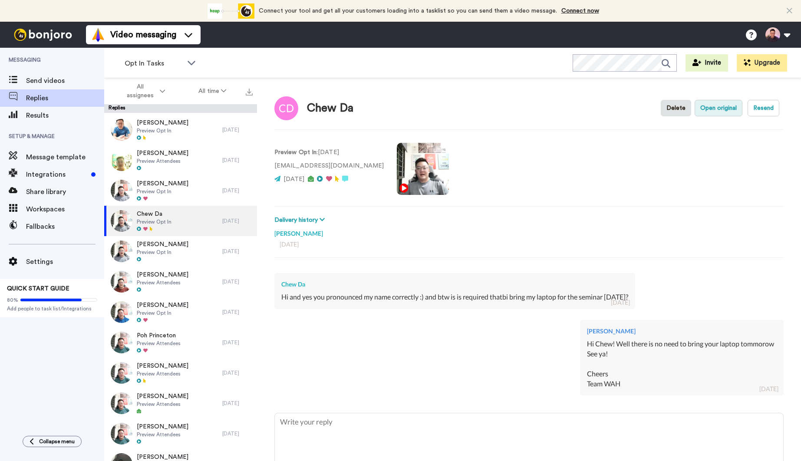
click at [708, 111] on button "Open original" at bounding box center [719, 108] width 48 height 17
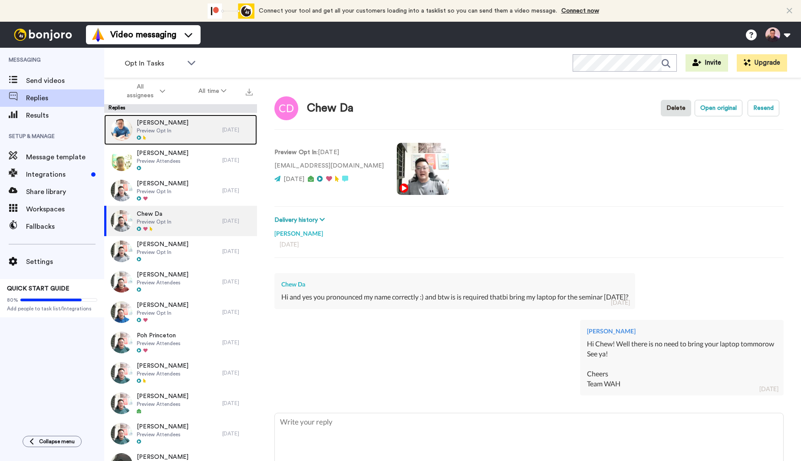
click at [175, 129] on div "Shannon En Preview Opt In" at bounding box center [163, 130] width 118 height 30
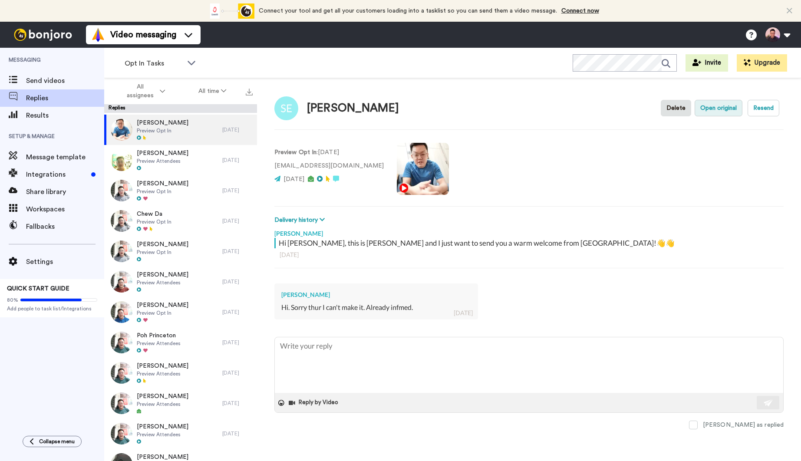
click at [732, 110] on button "Open original" at bounding box center [719, 108] width 48 height 17
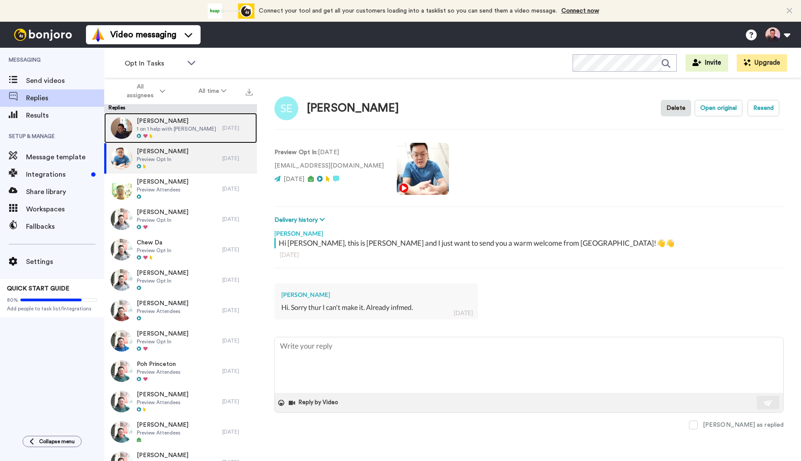
click at [196, 134] on div "Derrick Ng 1 on 1 help with Willy" at bounding box center [163, 128] width 118 height 30
type textarea "x"
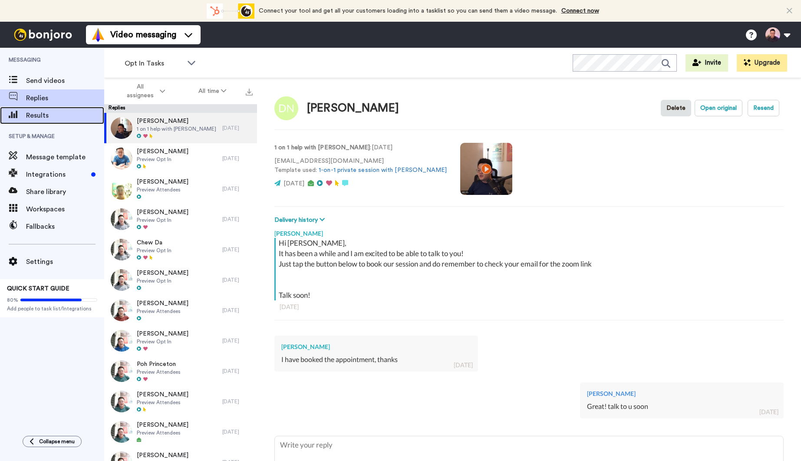
click at [69, 117] on span "Results" at bounding box center [65, 115] width 78 height 10
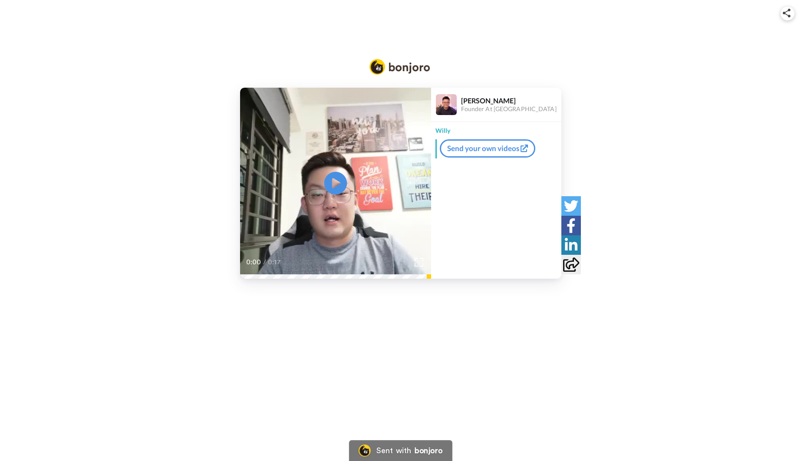
click at [328, 189] on icon at bounding box center [335, 183] width 23 height 23
click at [602, 137] on div "Play/Pause 0:00 / 0:17 [PERSON_NAME] Founder At WAH Academy [PERSON_NAME] your …" at bounding box center [400, 183] width 801 height 191
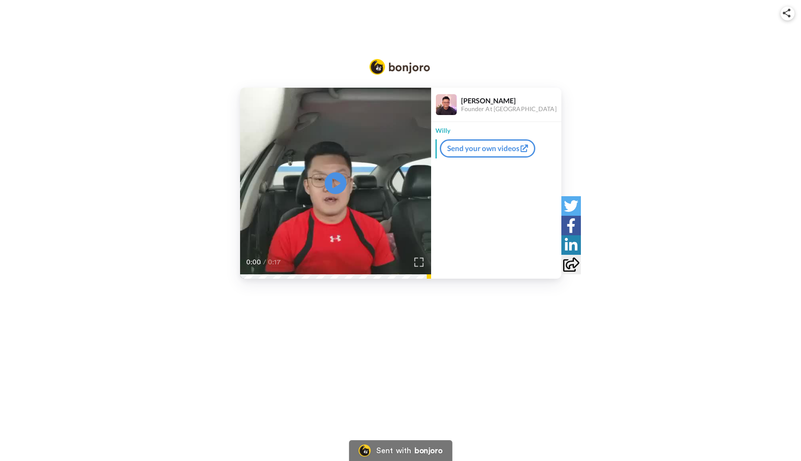
click at [417, 263] on img at bounding box center [418, 262] width 9 height 9
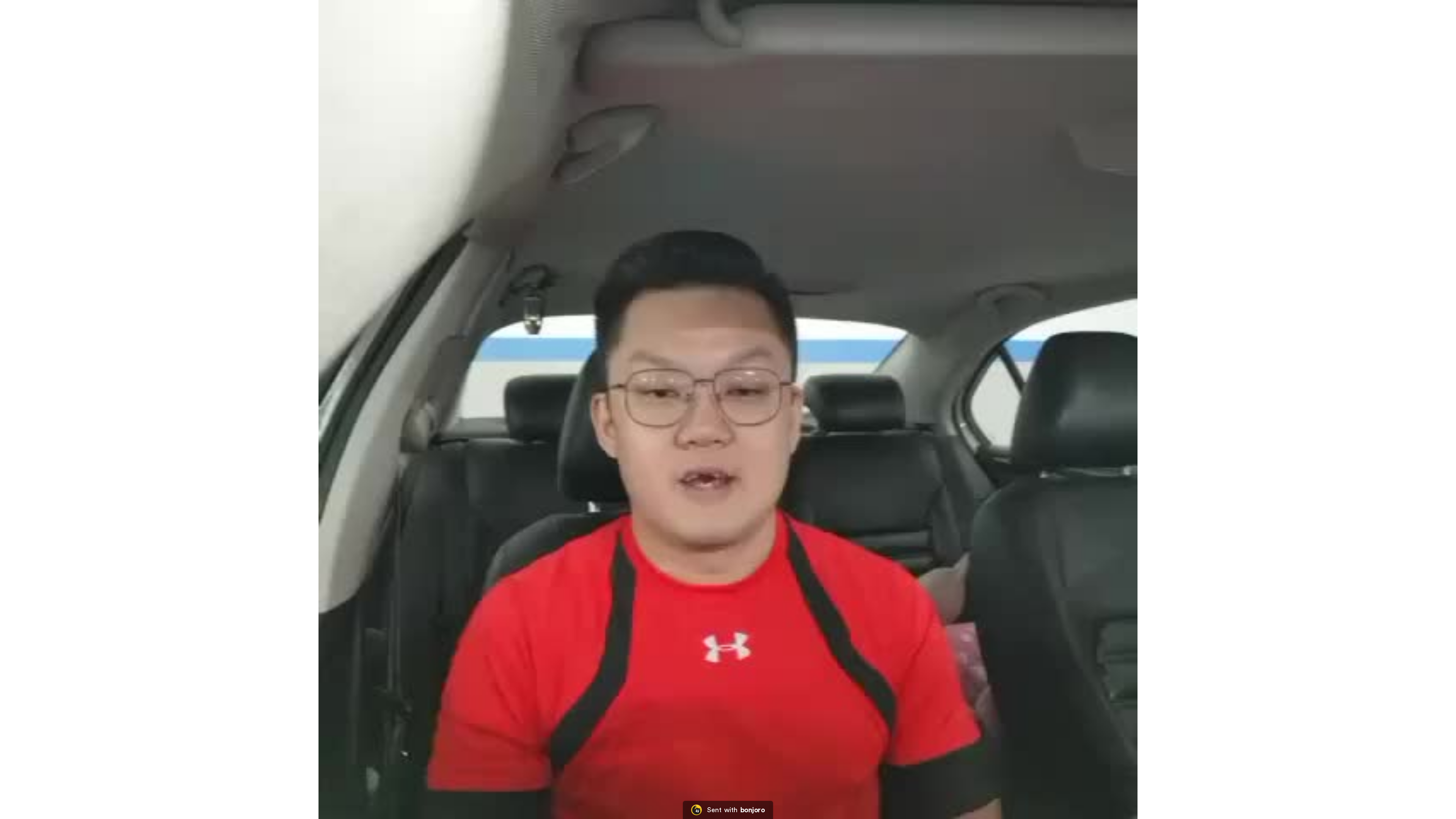
click at [699, 403] on video at bounding box center [728, 410] width 1456 height 819
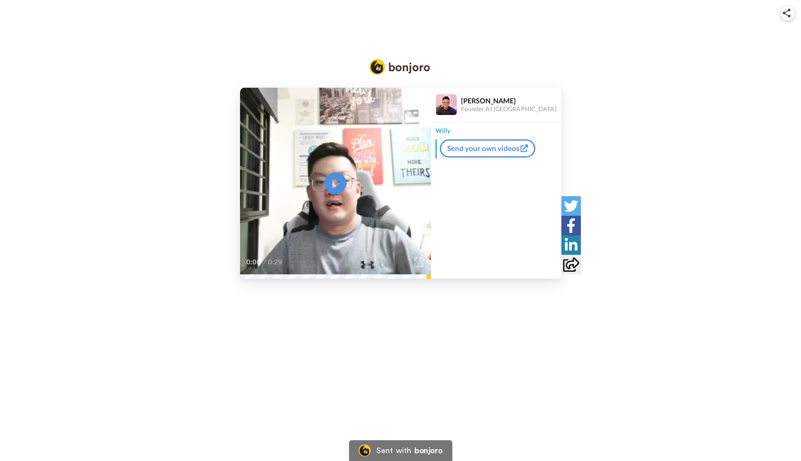
click at [416, 262] on img at bounding box center [418, 262] width 9 height 9
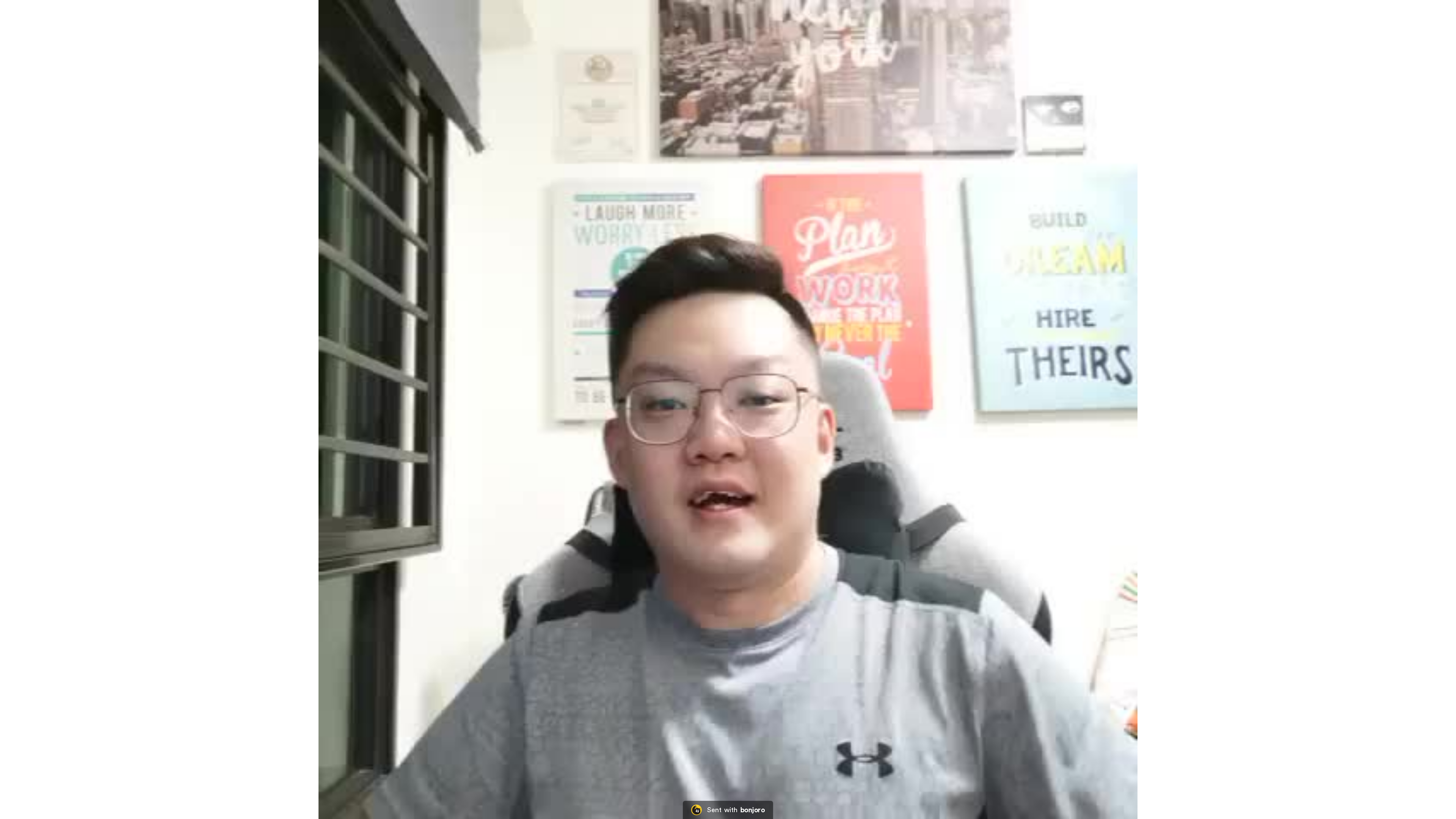
click at [699, 403] on video at bounding box center [728, 410] width 1456 height 819
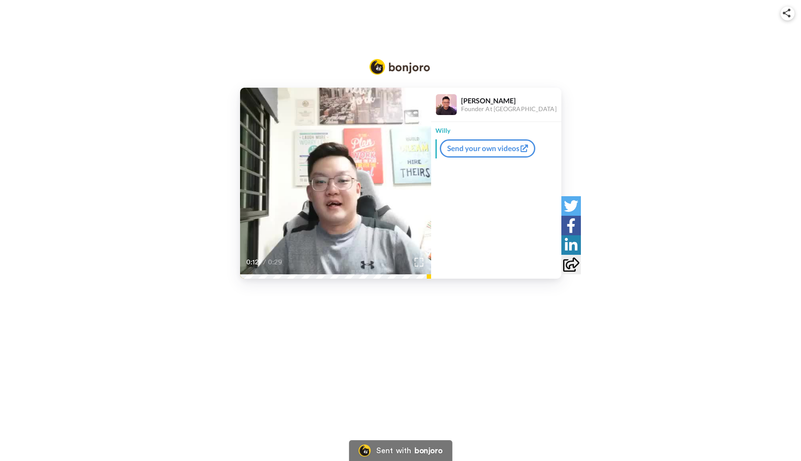
click at [280, 198] on video at bounding box center [335, 183] width 191 height 191
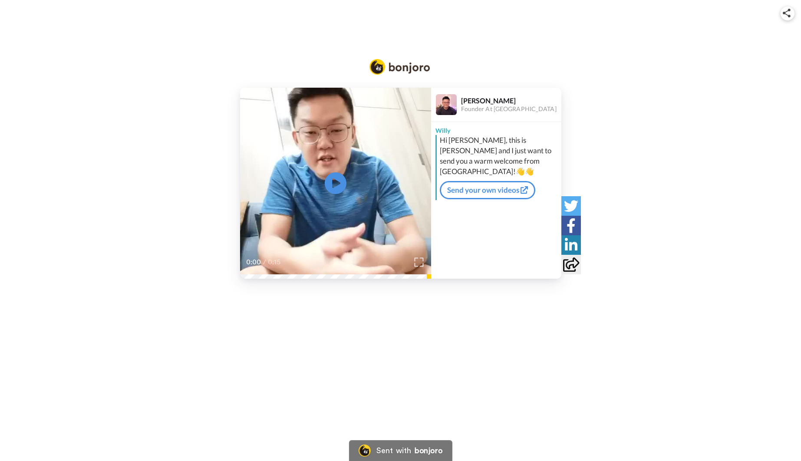
click at [416, 262] on img at bounding box center [418, 262] width 9 height 9
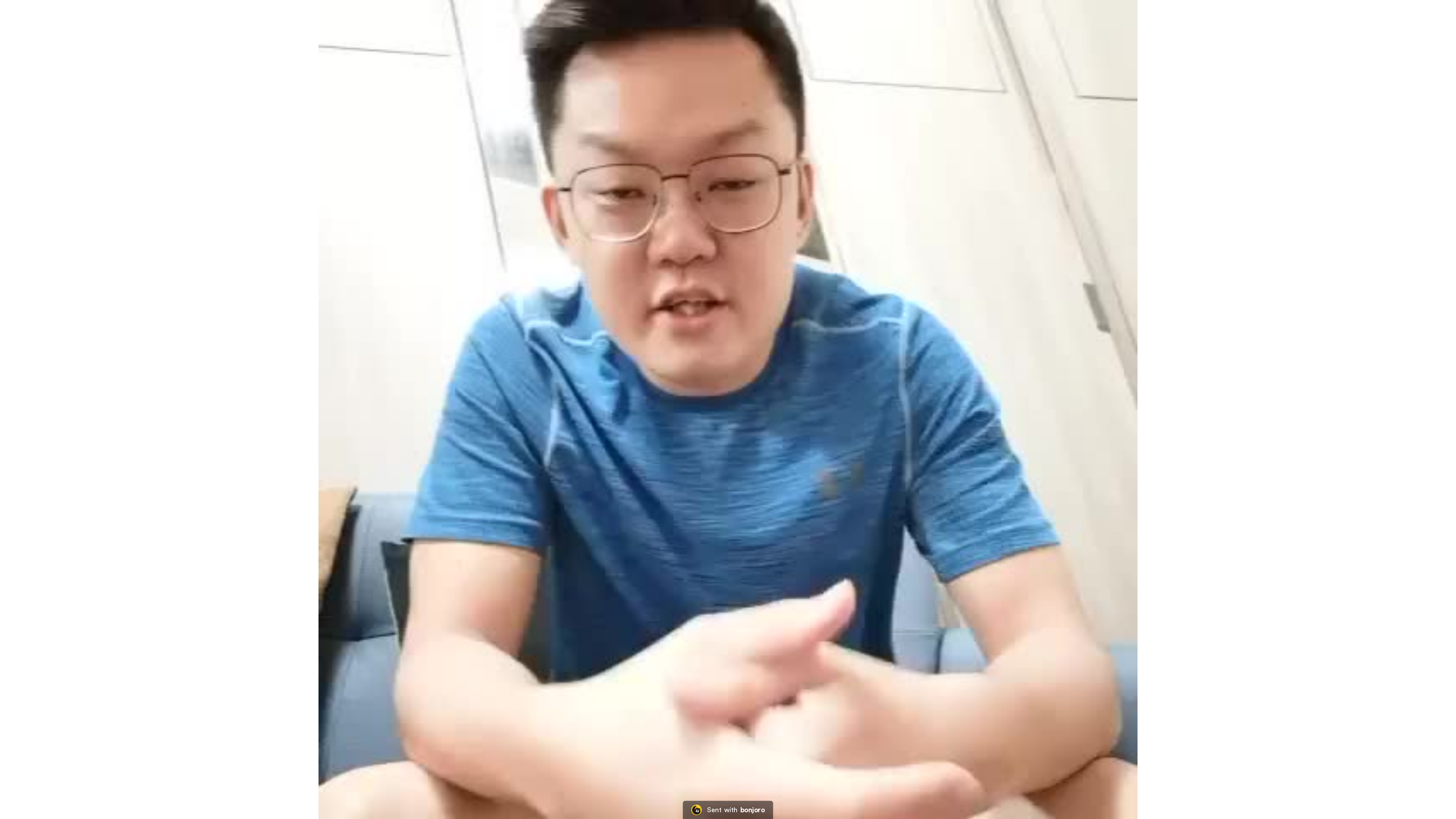
click at [699, 403] on video at bounding box center [728, 410] width 1456 height 819
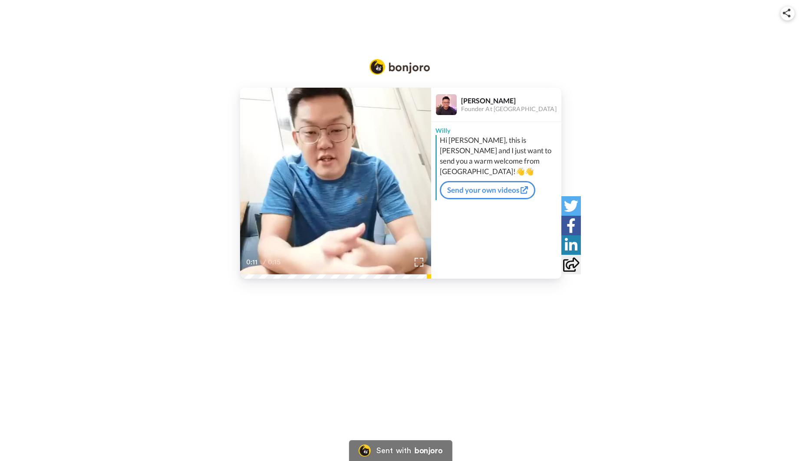
click at [381, 194] on video at bounding box center [335, 183] width 191 height 191
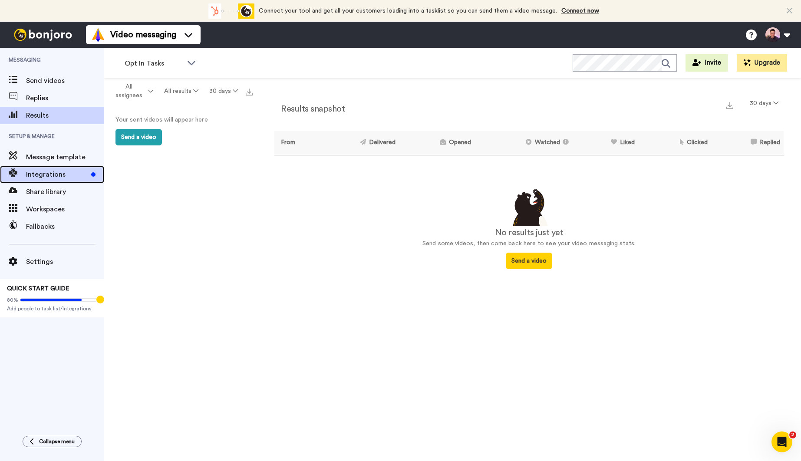
click at [36, 171] on span "Integrations" at bounding box center [57, 174] width 62 height 10
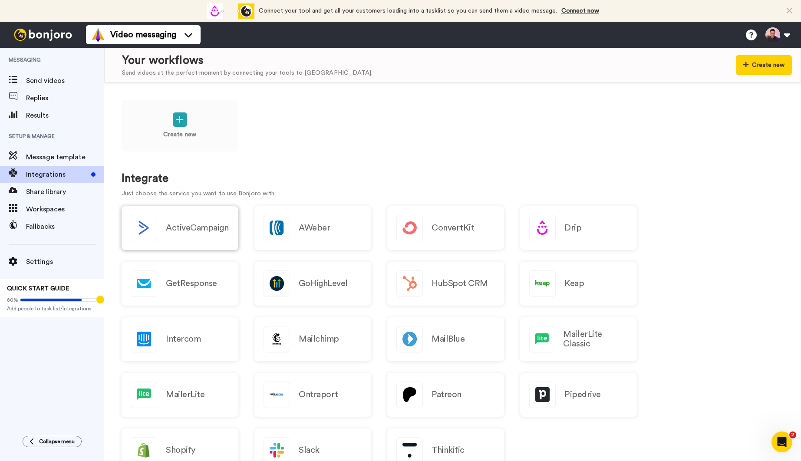
click at [201, 221] on div "ActiveCampaign" at bounding box center [180, 228] width 117 height 44
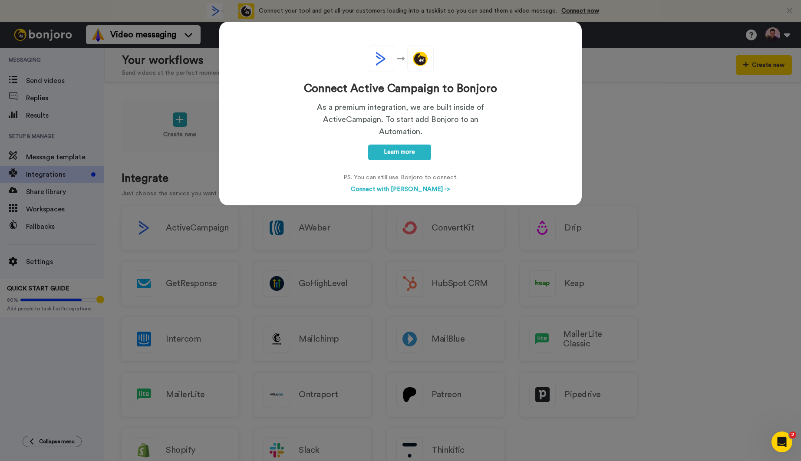
click at [667, 132] on div "Connect Active Campaign to Bonjoro As a premium integration, we are built insid…" at bounding box center [400, 230] width 801 height 461
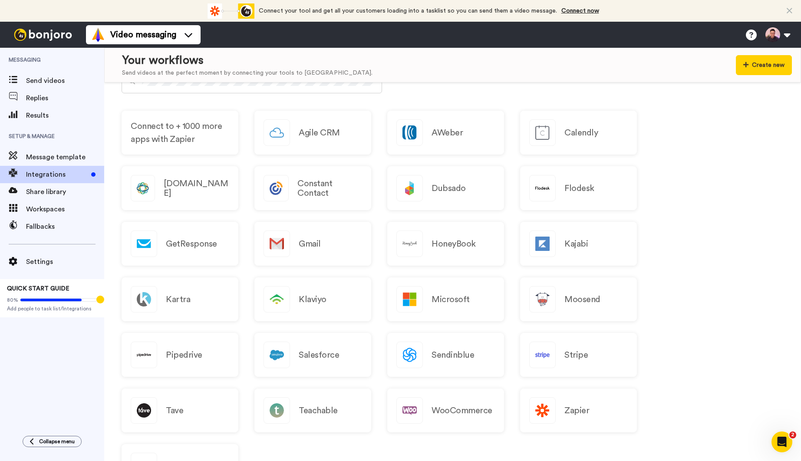
scroll to position [513, 0]
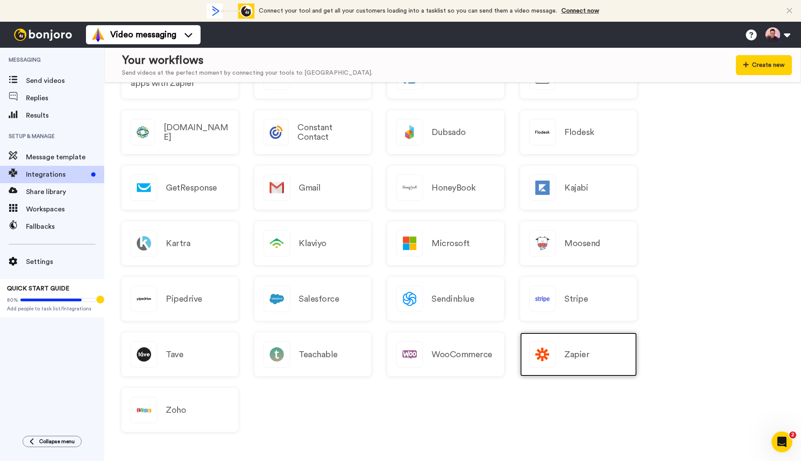
click at [587, 362] on div "Zapier" at bounding box center [578, 355] width 117 height 44
click at [599, 360] on div "Zapier" at bounding box center [578, 355] width 117 height 44
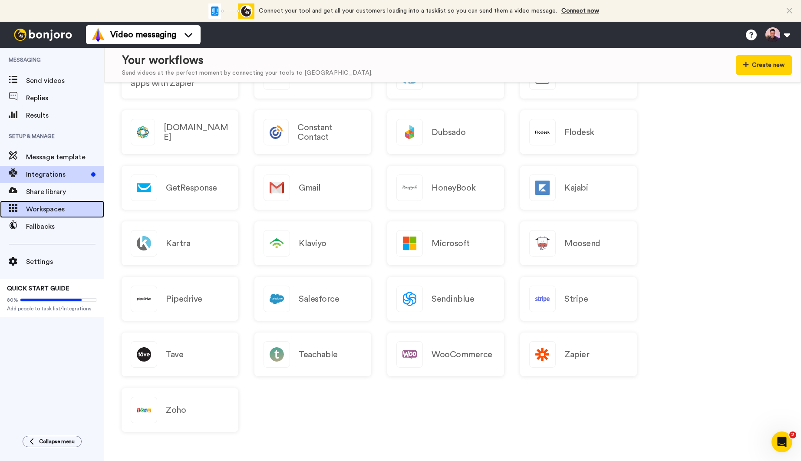
click at [54, 205] on span "Workspaces" at bounding box center [65, 209] width 78 height 10
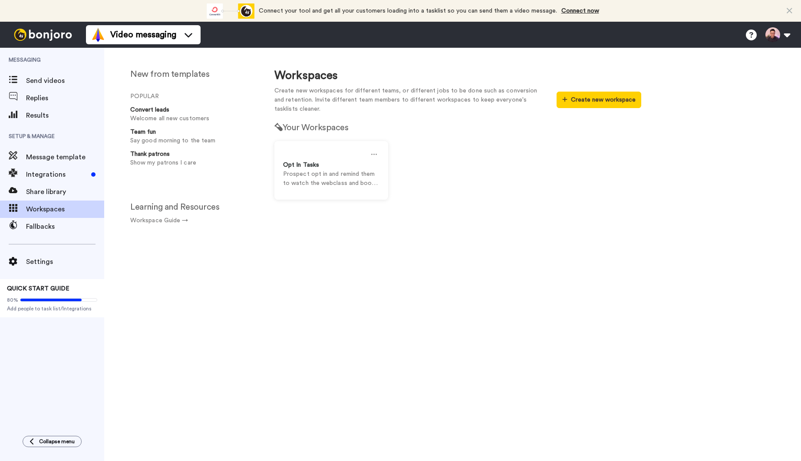
click at [579, 99] on button "Create new workspace" at bounding box center [599, 100] width 85 height 17
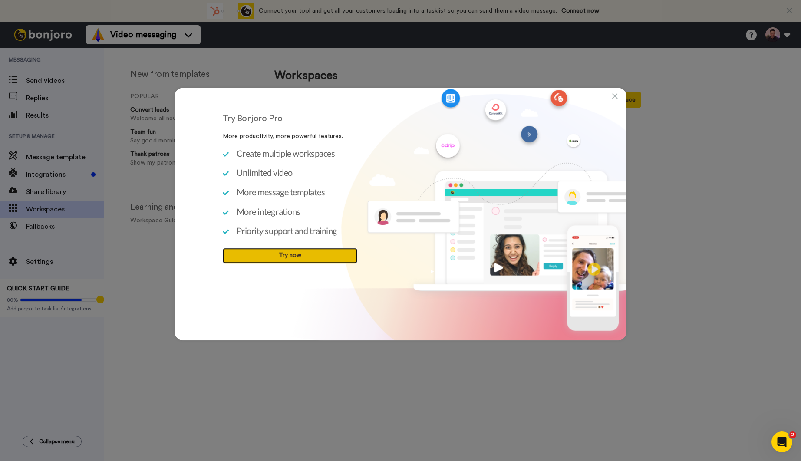
click at [317, 257] on link "Try now" at bounding box center [290, 256] width 135 height 16
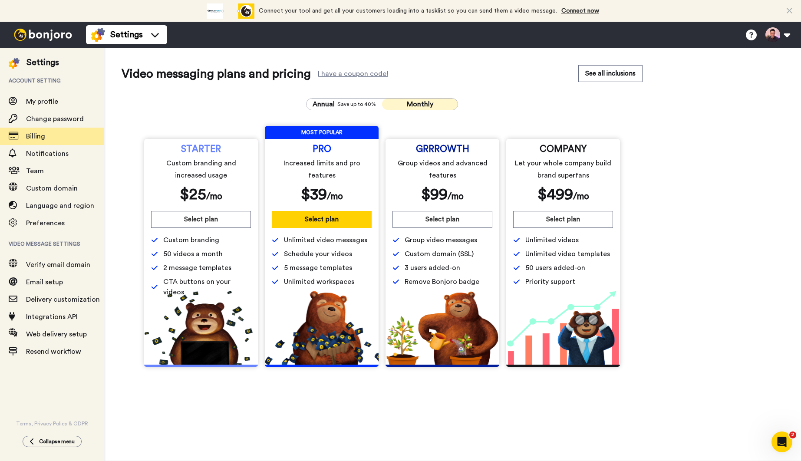
click at [436, 102] on button "Monthly" at bounding box center [420, 104] width 76 height 11
click at [626, 79] on button "See all inclusions" at bounding box center [610, 73] width 64 height 17
